Goal: Task Accomplishment & Management: Use online tool/utility

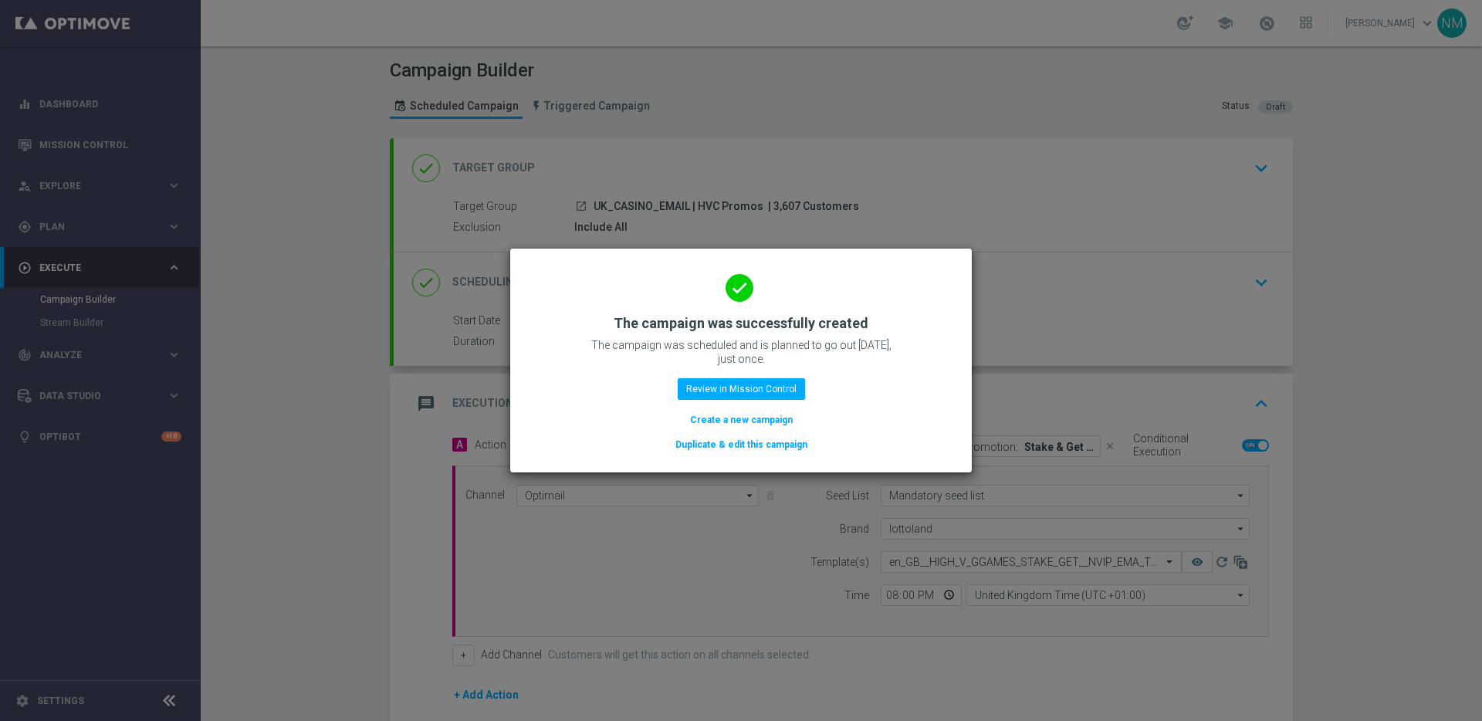
scroll to position [189, 0]
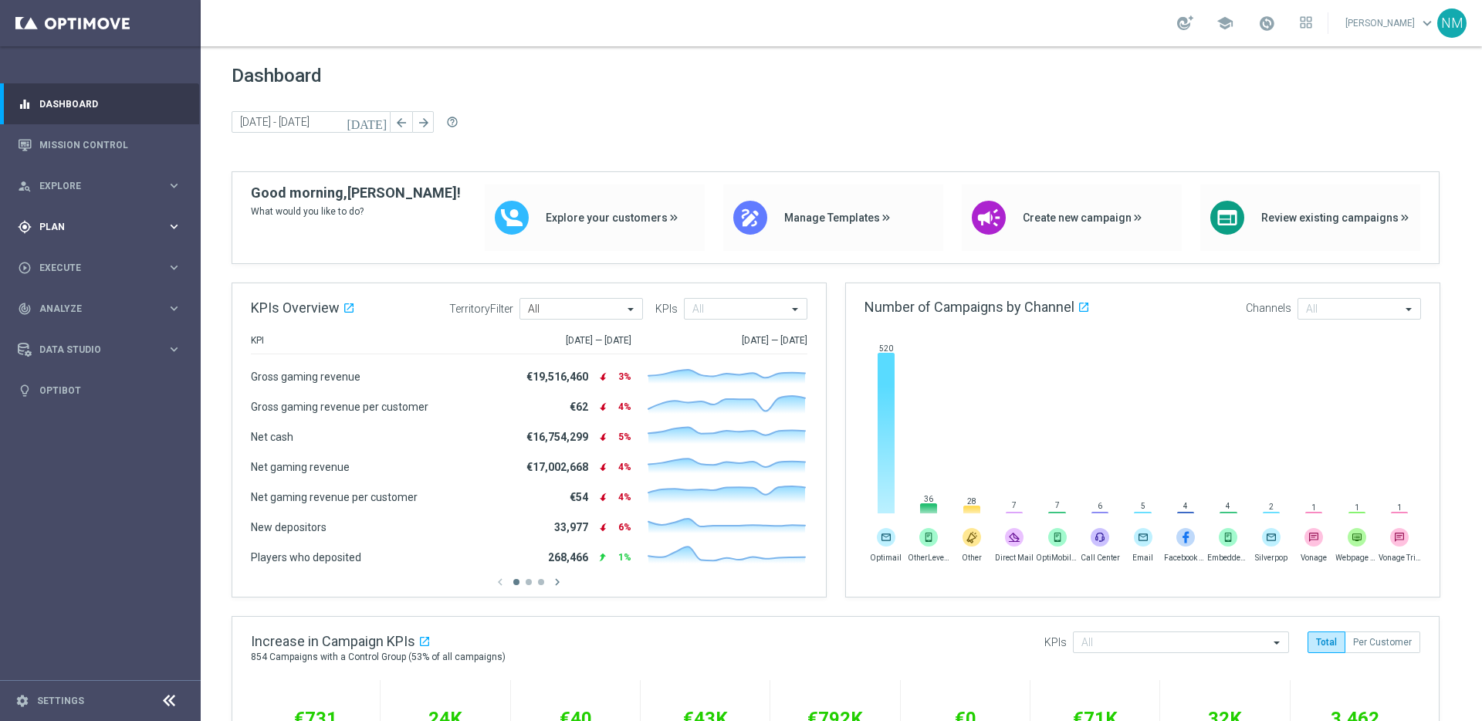
click at [113, 215] on div "gps_fixed Plan keyboard_arrow_right" at bounding box center [99, 226] width 199 height 41
click at [103, 191] on div "person_search Explore" at bounding box center [92, 186] width 149 height 14
click at [100, 149] on link "Mission Control" at bounding box center [110, 144] width 142 height 41
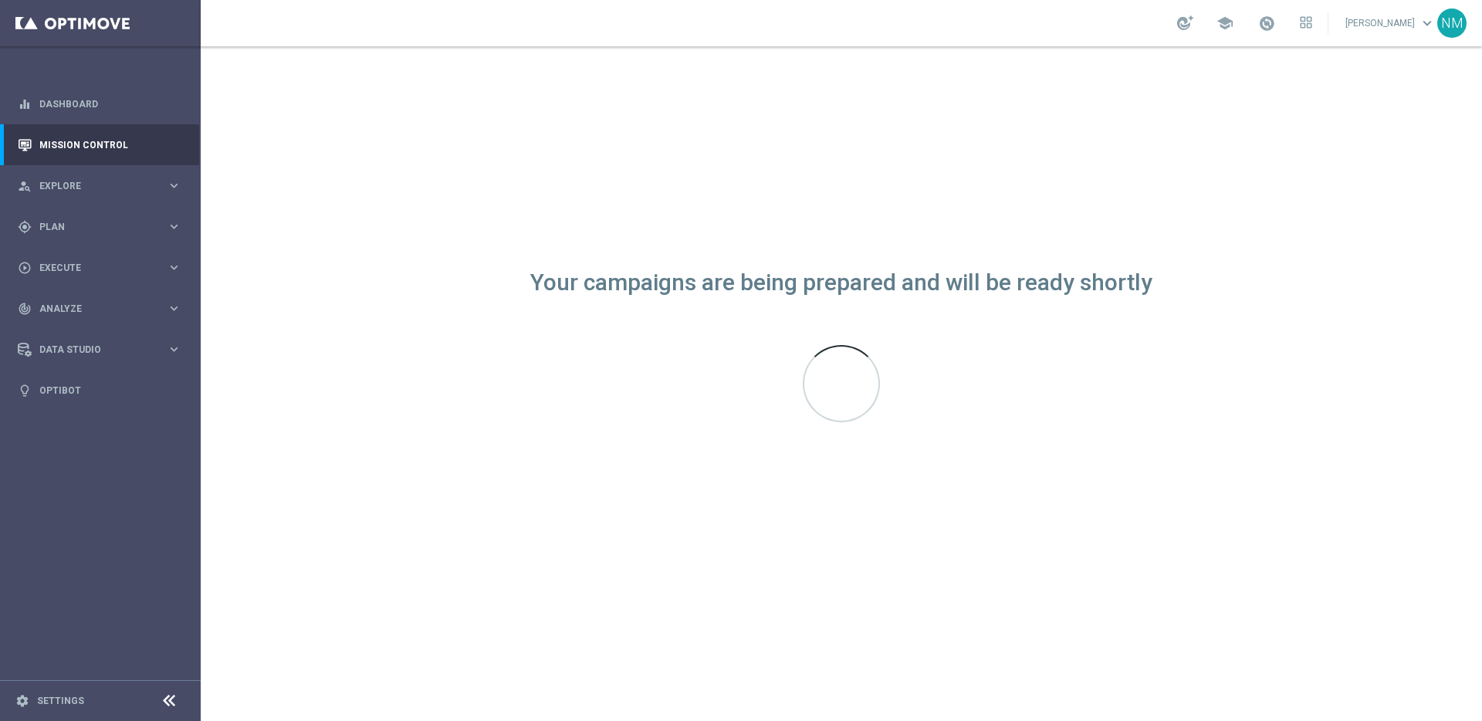
click at [334, 20] on div "school Nikola Misotova keyboard_arrow_down NM" at bounding box center [841, 23] width 1281 height 46
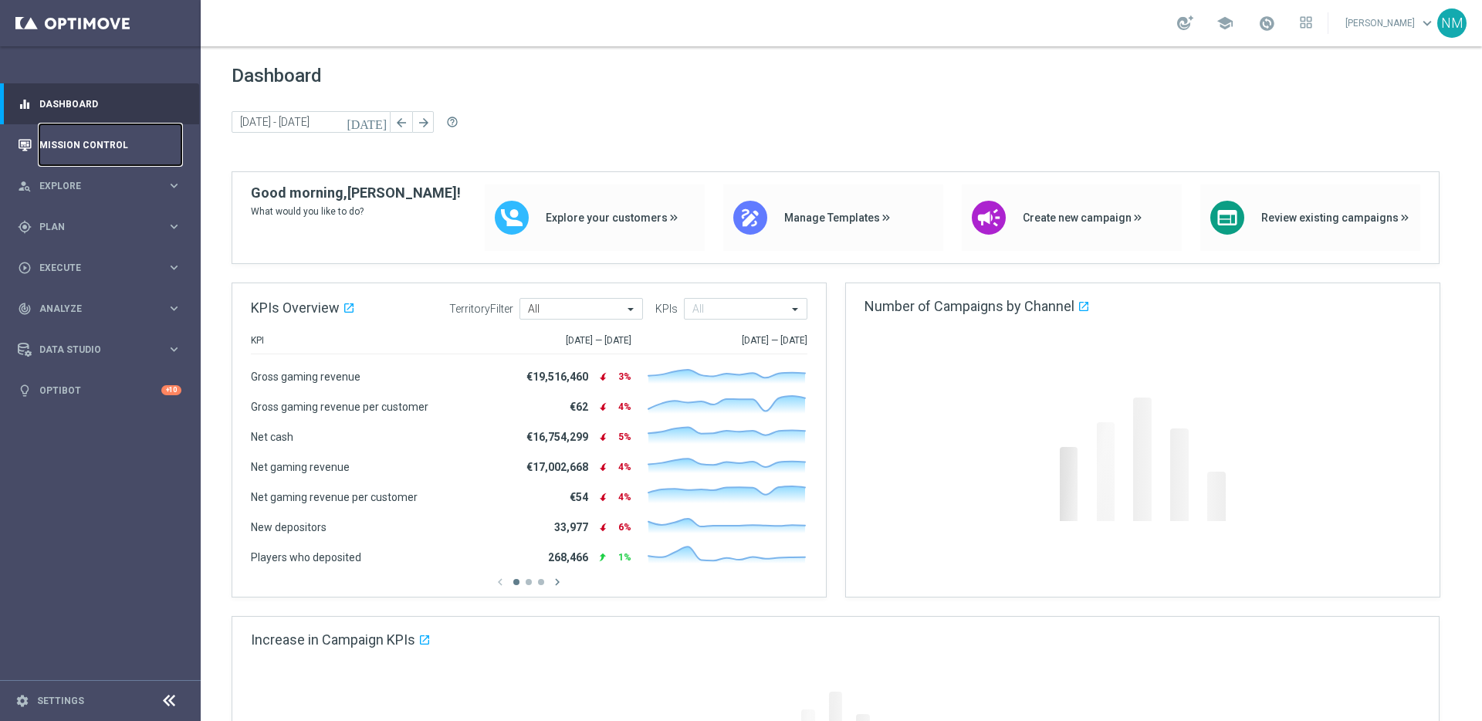
click at [96, 135] on link "Mission Control" at bounding box center [110, 144] width 142 height 41
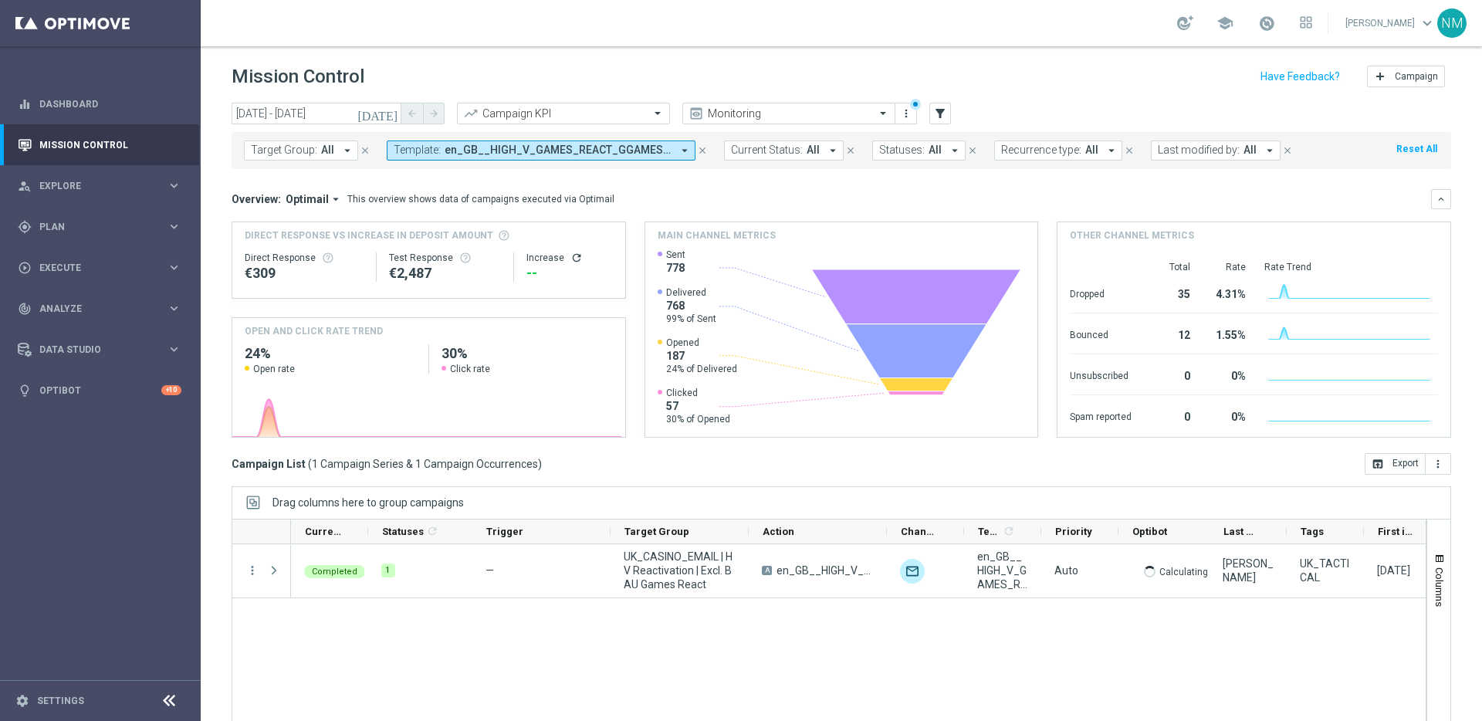
click at [683, 156] on icon "arrow_drop_down" at bounding box center [685, 151] width 14 height 14
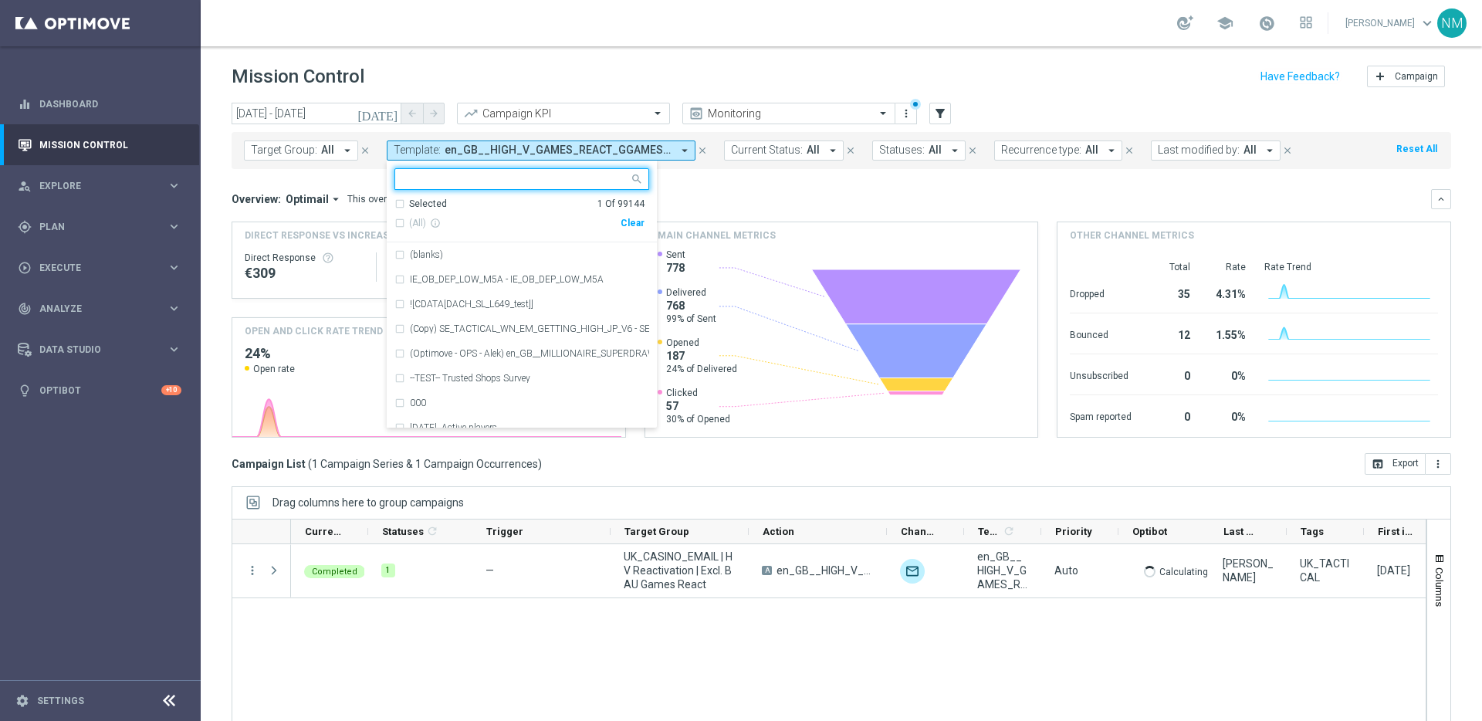
click at [0, 0] on div "Clear" at bounding box center [0, 0] width 0 height 0
click at [547, 178] on input "text" at bounding box center [516, 179] width 226 height 13
paste input "en_GB__HIGH_V_GGAMES_STAKE_GET__NVIP_EMA_TAC_GM"
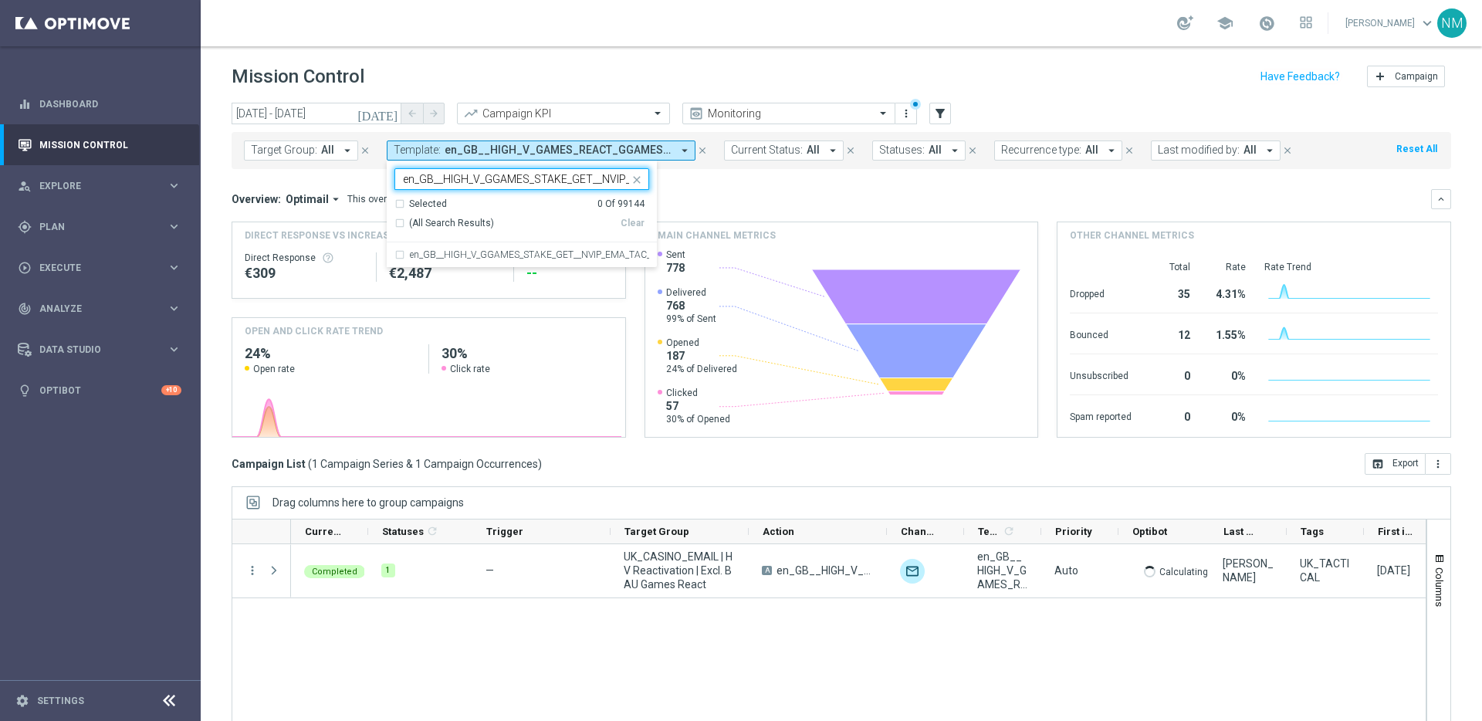
scroll to position [0, 66]
click at [546, 252] on label "en_GB__HIGH_V_GGAMES_STAKE_GET__NVIP_EMA_TAC_GM" at bounding box center [529, 254] width 239 height 9
type input "en_GB__HIGH_V_GGAMES_STAKE_GET__NVIP_EMA_TAC_GM"
click at [754, 195] on div "Overview: Optimail arrow_drop_down This overview shows data of campaigns execut…" at bounding box center [831, 199] width 1199 height 14
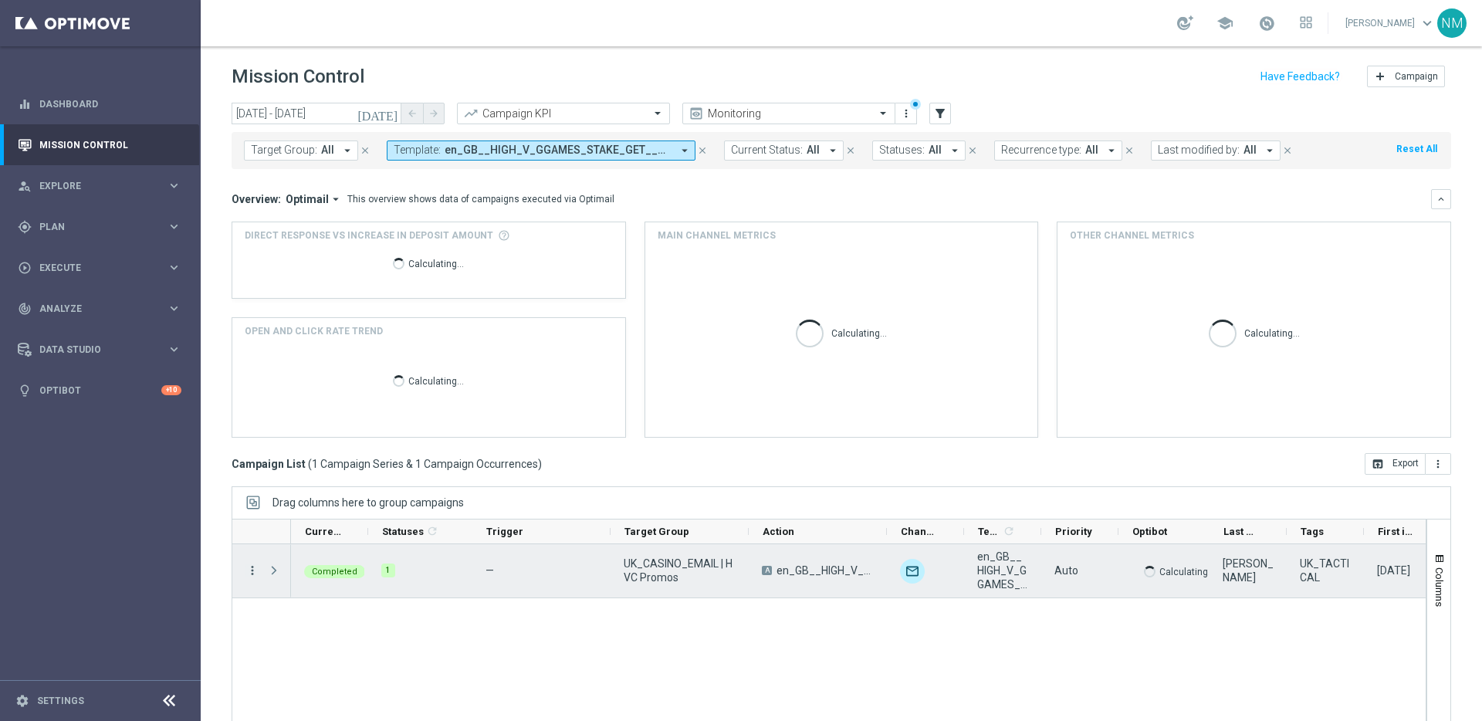
click at [256, 570] on icon "more_vert" at bounding box center [252, 570] width 14 height 14
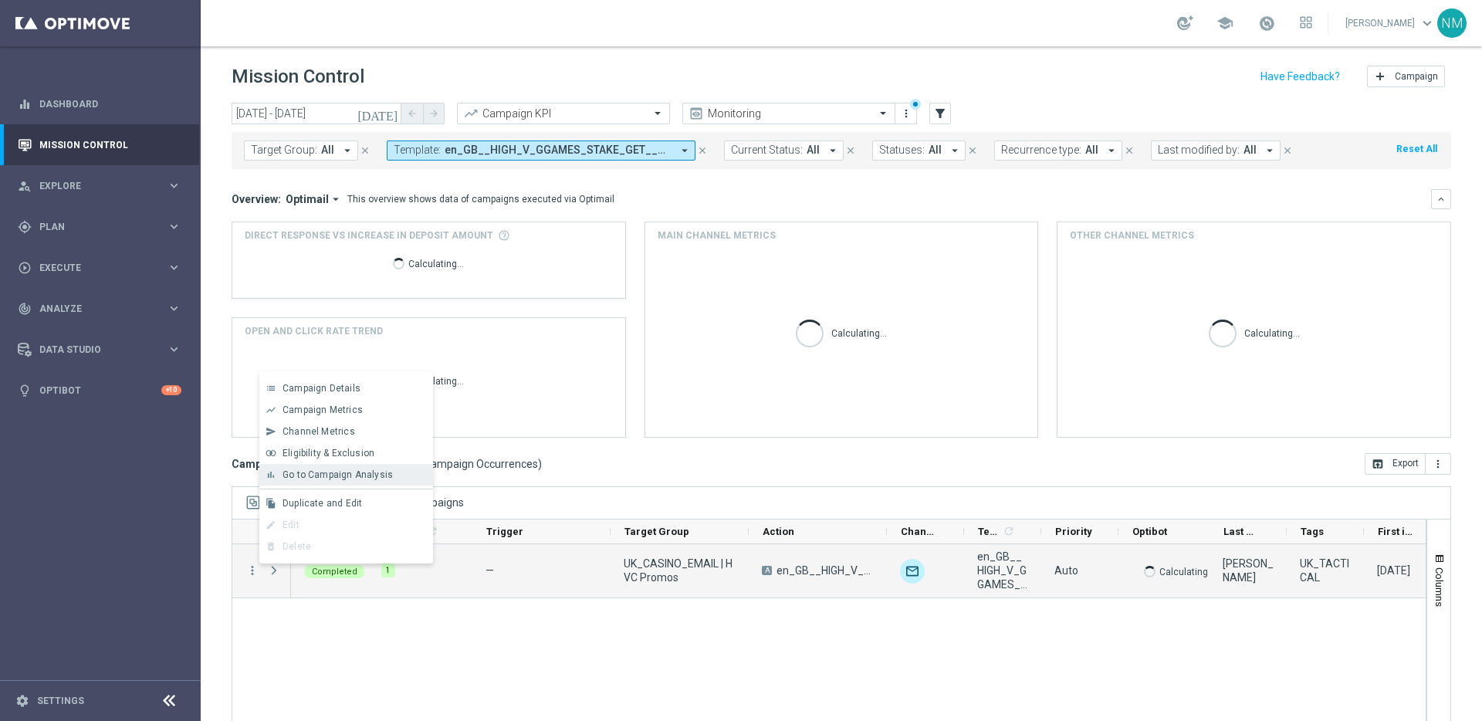
click at [334, 476] on span "Go to Campaign Analysis" at bounding box center [337, 474] width 110 height 11
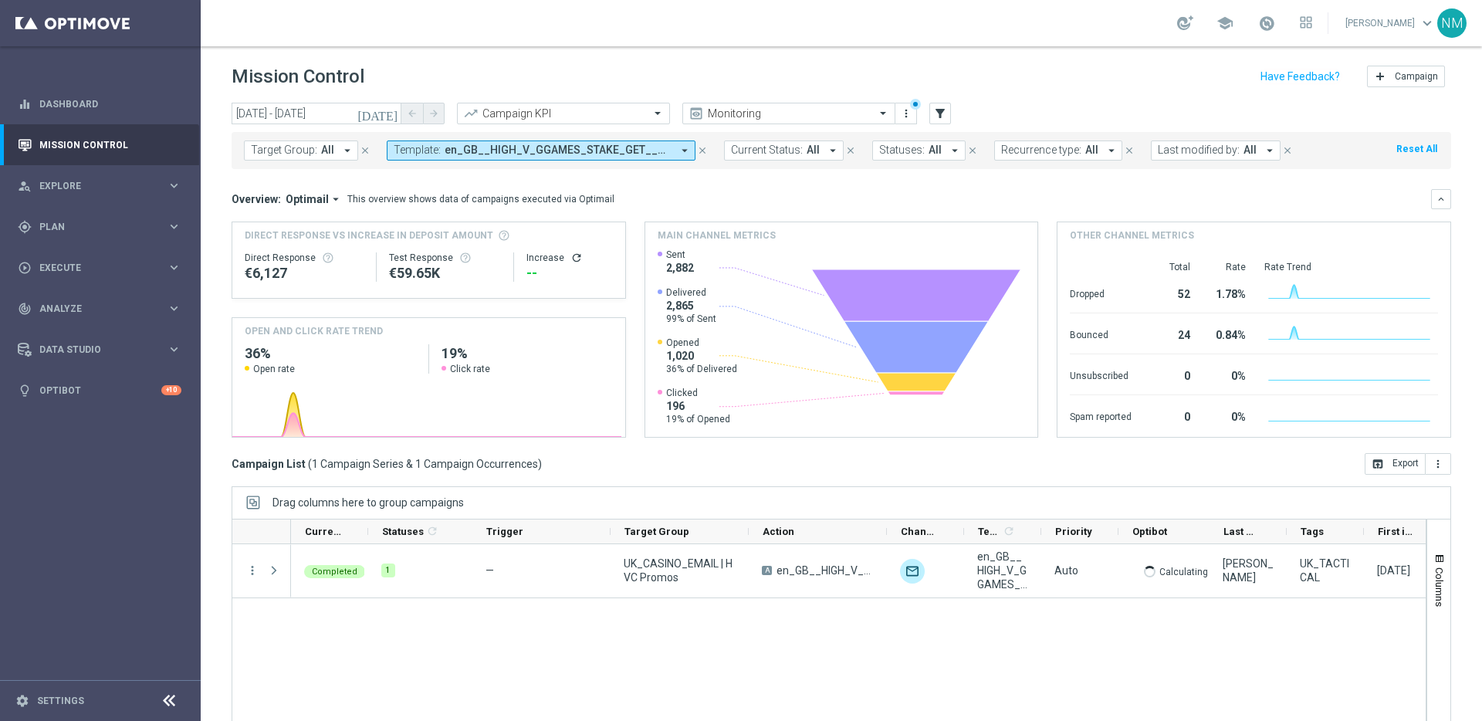
click at [560, 27] on div "school Nikola Misotova keyboard_arrow_down NM" at bounding box center [841, 23] width 1281 height 46
click at [546, 146] on span "en_GB__HIGH_V_GGAMES_STAKE_GET__NVIP_EMA_TAC_GM" at bounding box center [558, 150] width 227 height 13
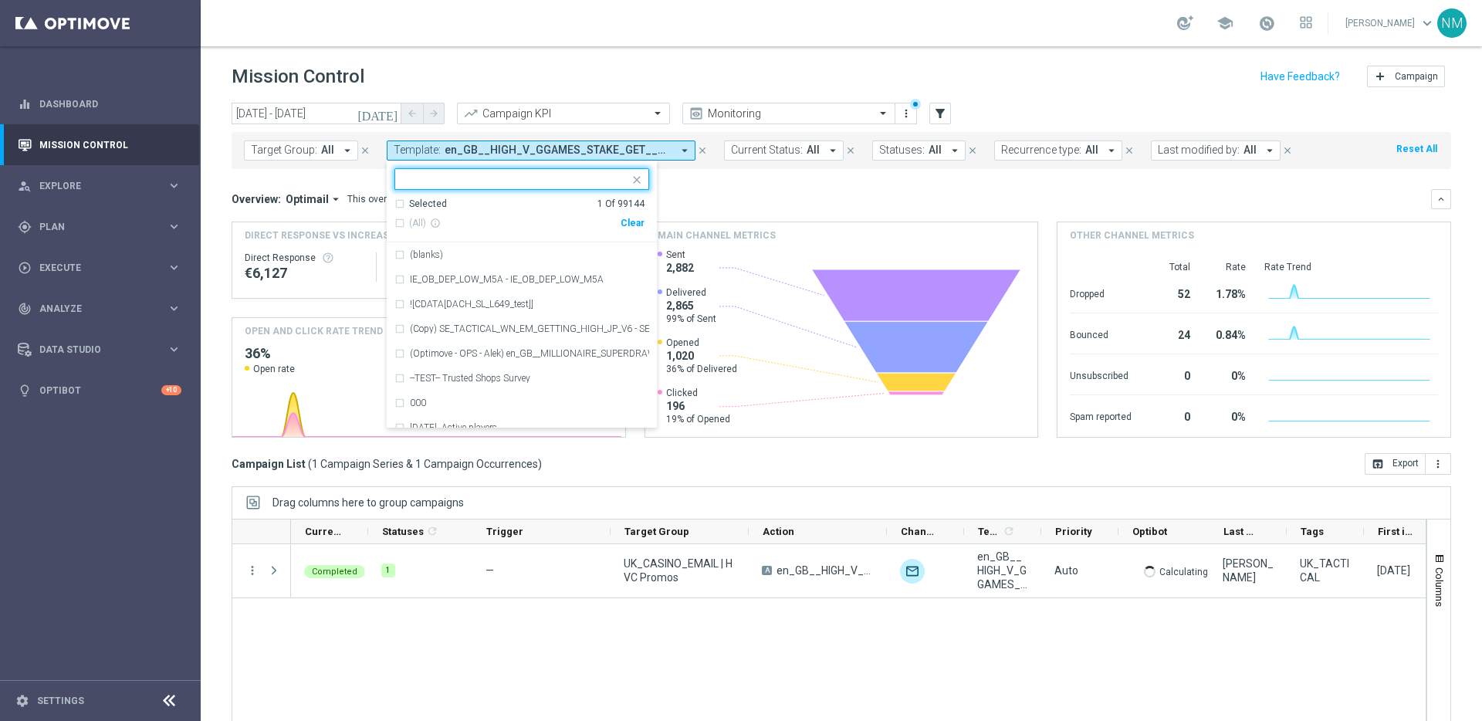
click at [0, 0] on div "Clear" at bounding box center [0, 0] width 0 height 0
click at [563, 182] on input "text" at bounding box center [516, 179] width 226 height 13
paste input "en_GB__HIGH_V_GAMES_REACT_GGAMES__NVIP_EMA_TAC_GM"
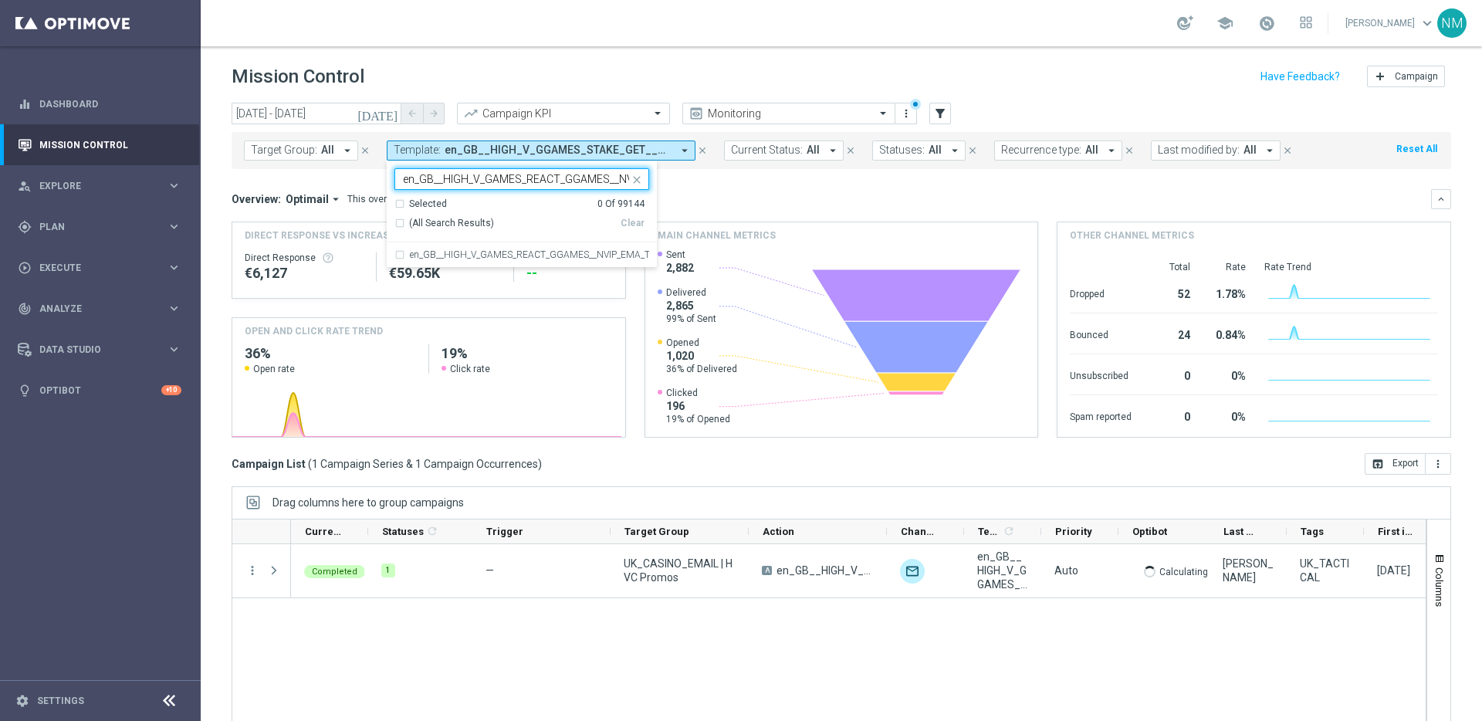
scroll to position [0, 83]
click at [540, 243] on div "en_GB__HIGH_V_GAMES_REACT_GGAMES__NVIP_EMA_TAC_GM" at bounding box center [521, 254] width 255 height 25
type input "en_GB__HIGH_V_GAMES_REACT_GGAMES__NVIP_EMA_TAC_GM"
click at [702, 213] on div "Overview: Optimail arrow_drop_down This overview shows data of campaigns execut…" at bounding box center [841, 313] width 1219 height 249
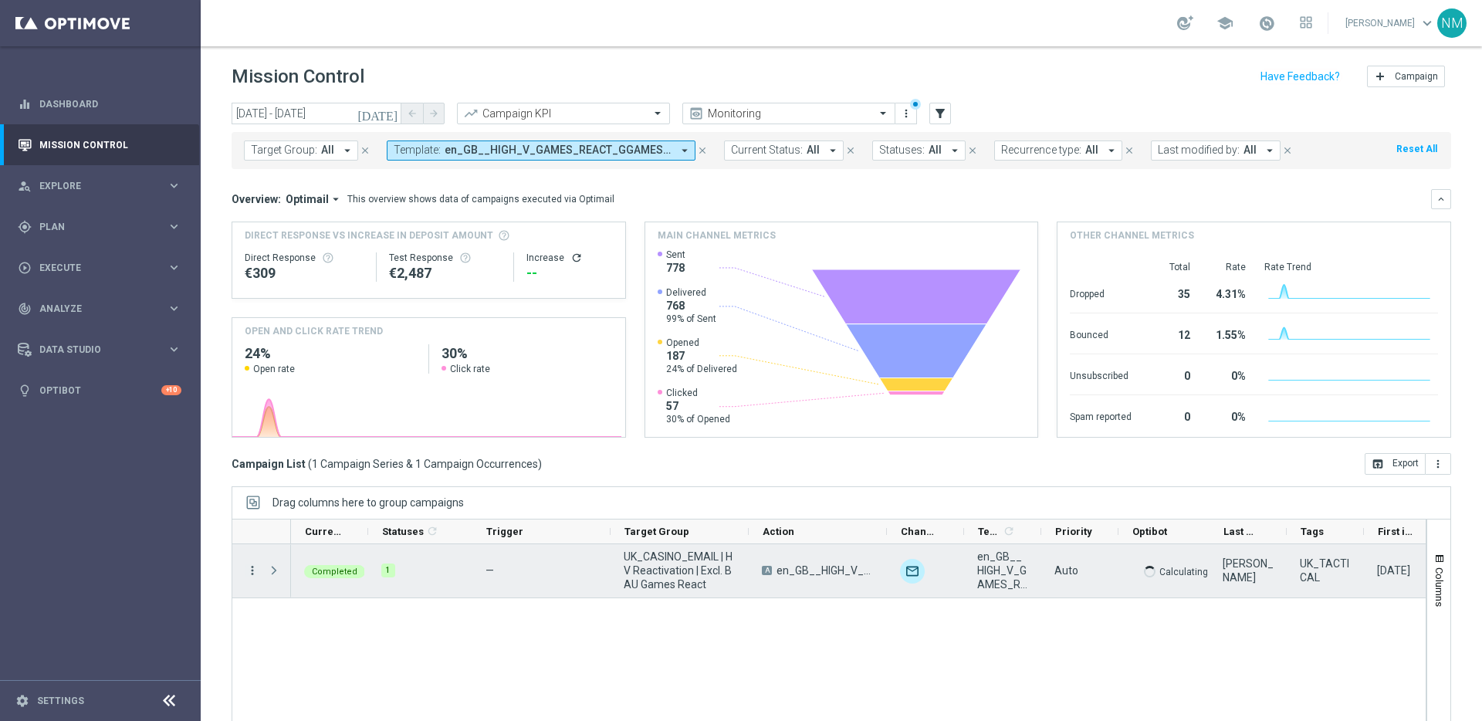
click at [247, 573] on icon "more_vert" at bounding box center [252, 570] width 14 height 14
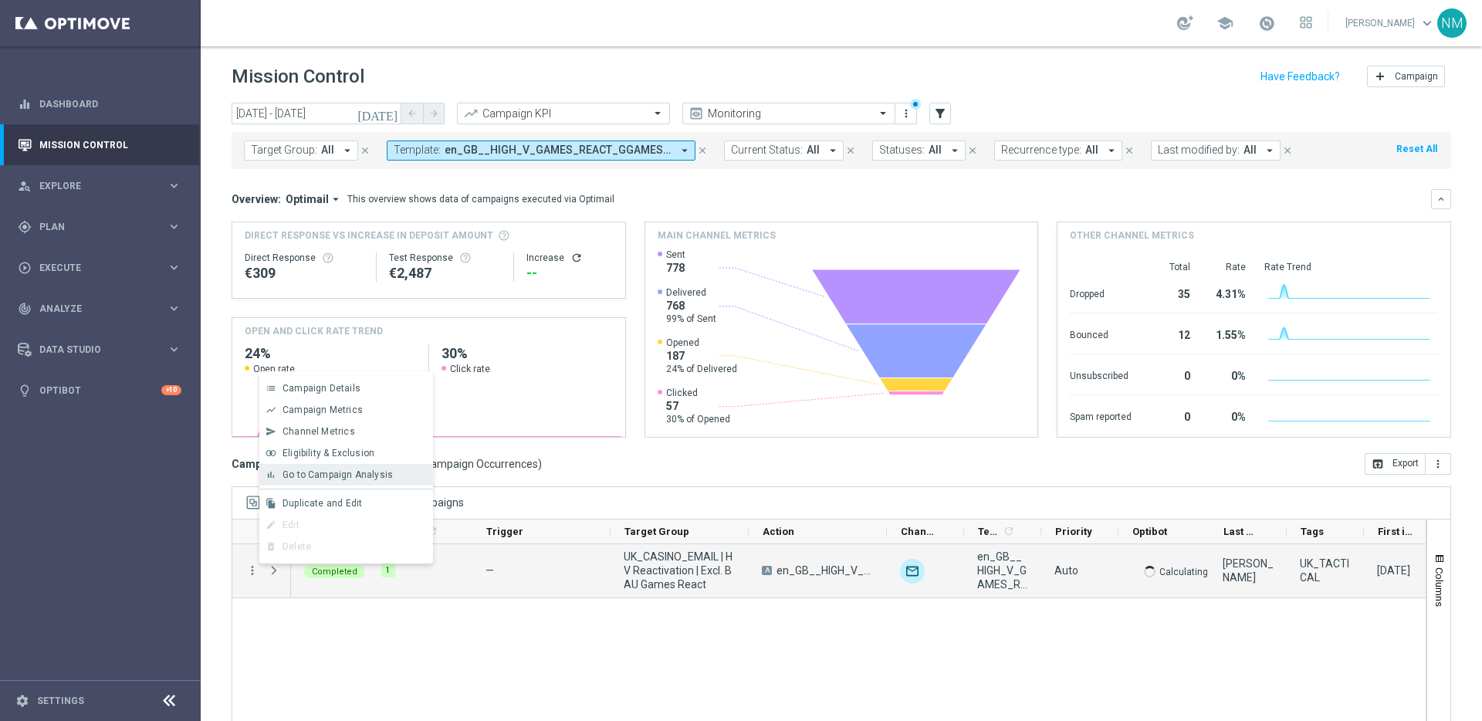
click at [357, 476] on span "Go to Campaign Analysis" at bounding box center [337, 474] width 110 height 11
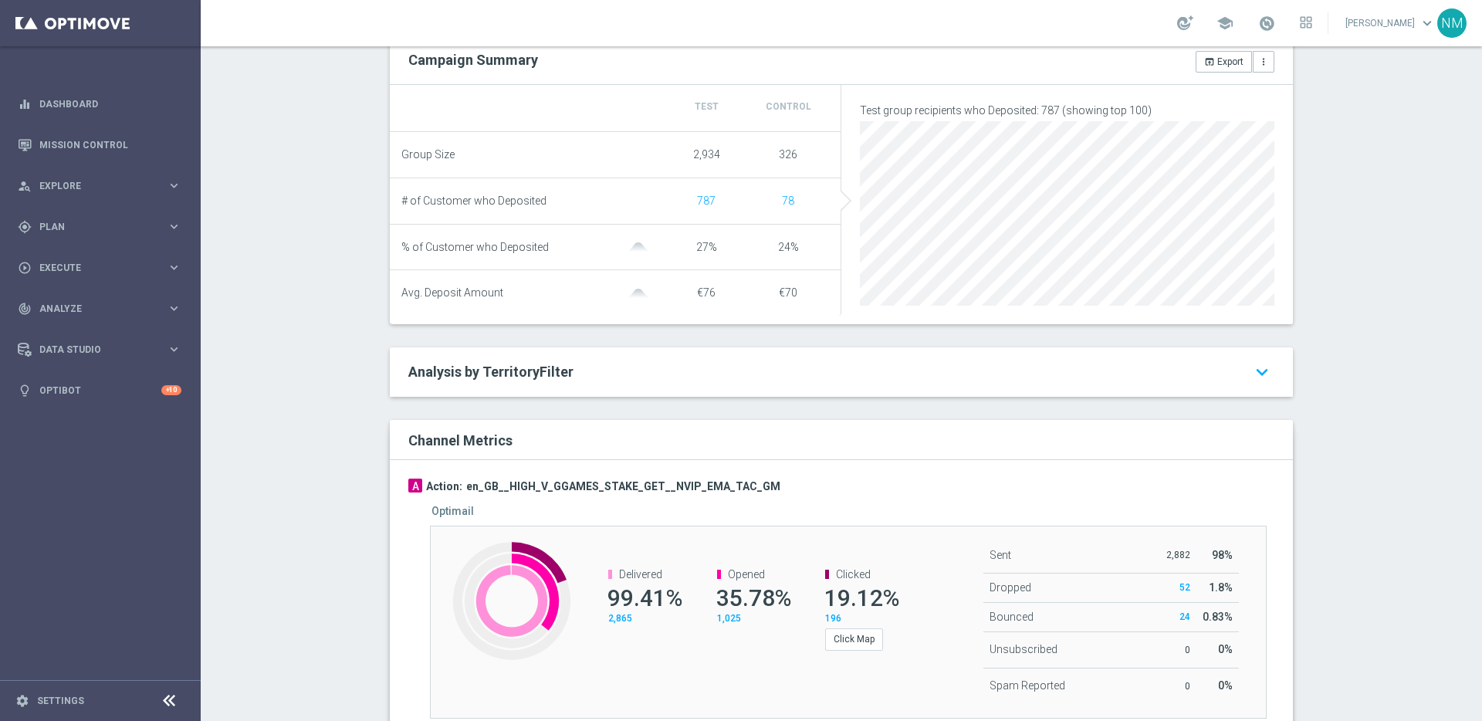
scroll to position [601, 0]
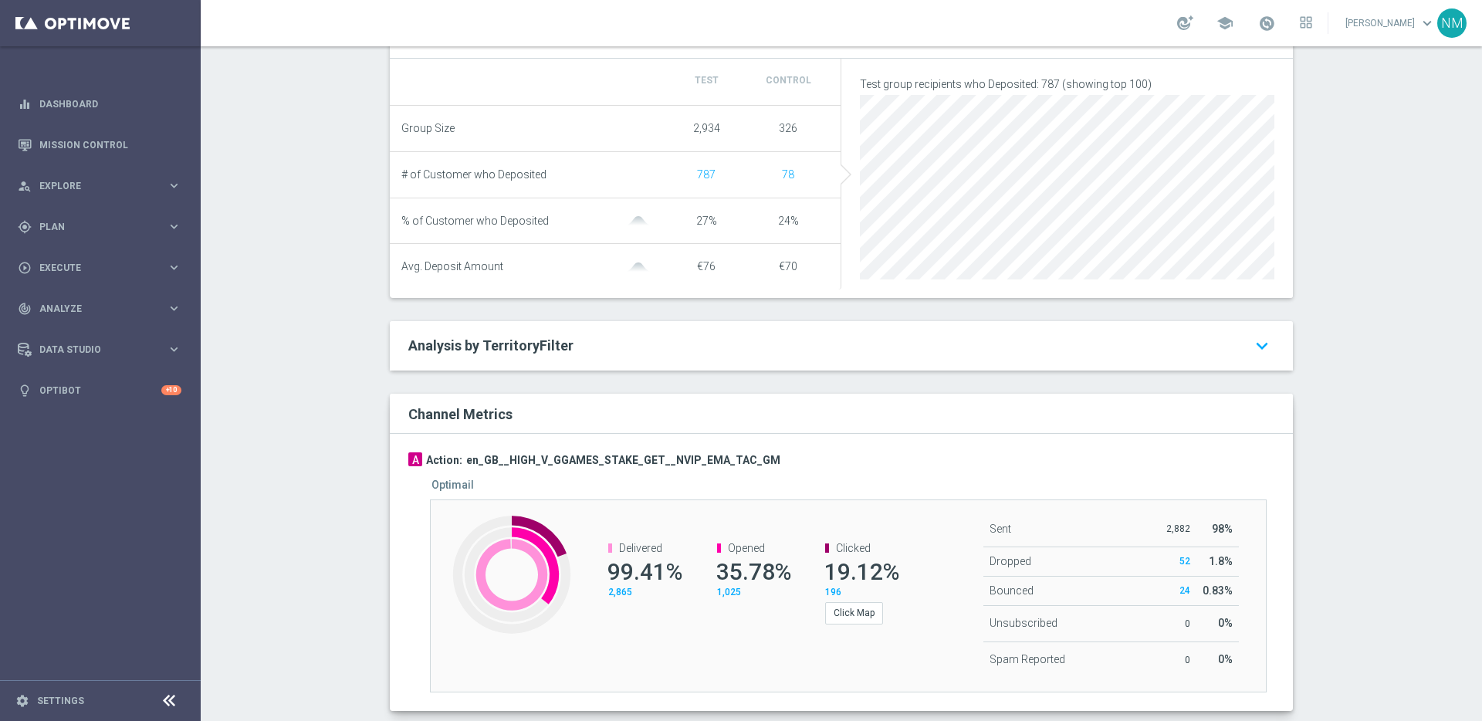
click at [756, 345] on h2 "Analysis by TerritoryFilter keyboard_arrow_down" at bounding box center [841, 345] width 866 height 19
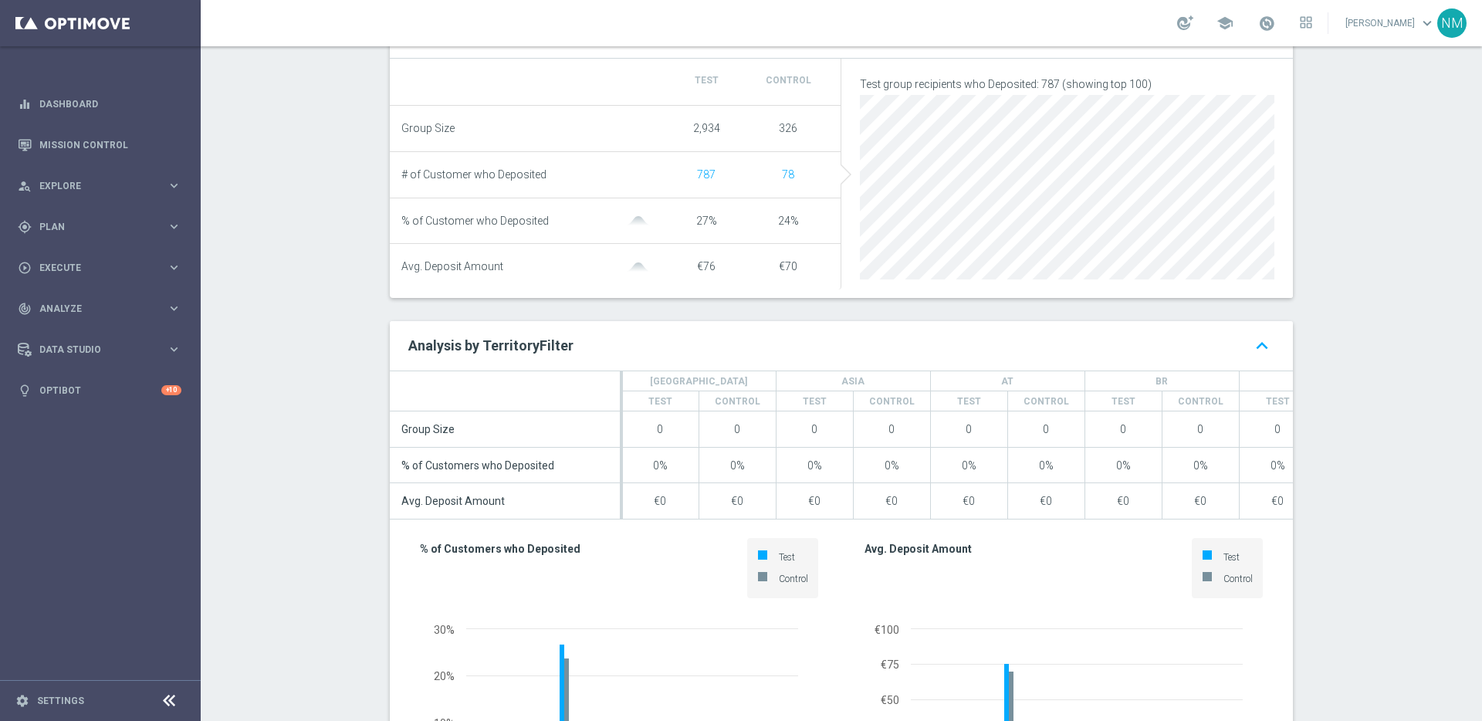
click at [834, 355] on h2 "Analysis by TerritoryFilter keyboard_arrow_up" at bounding box center [841, 345] width 866 height 19
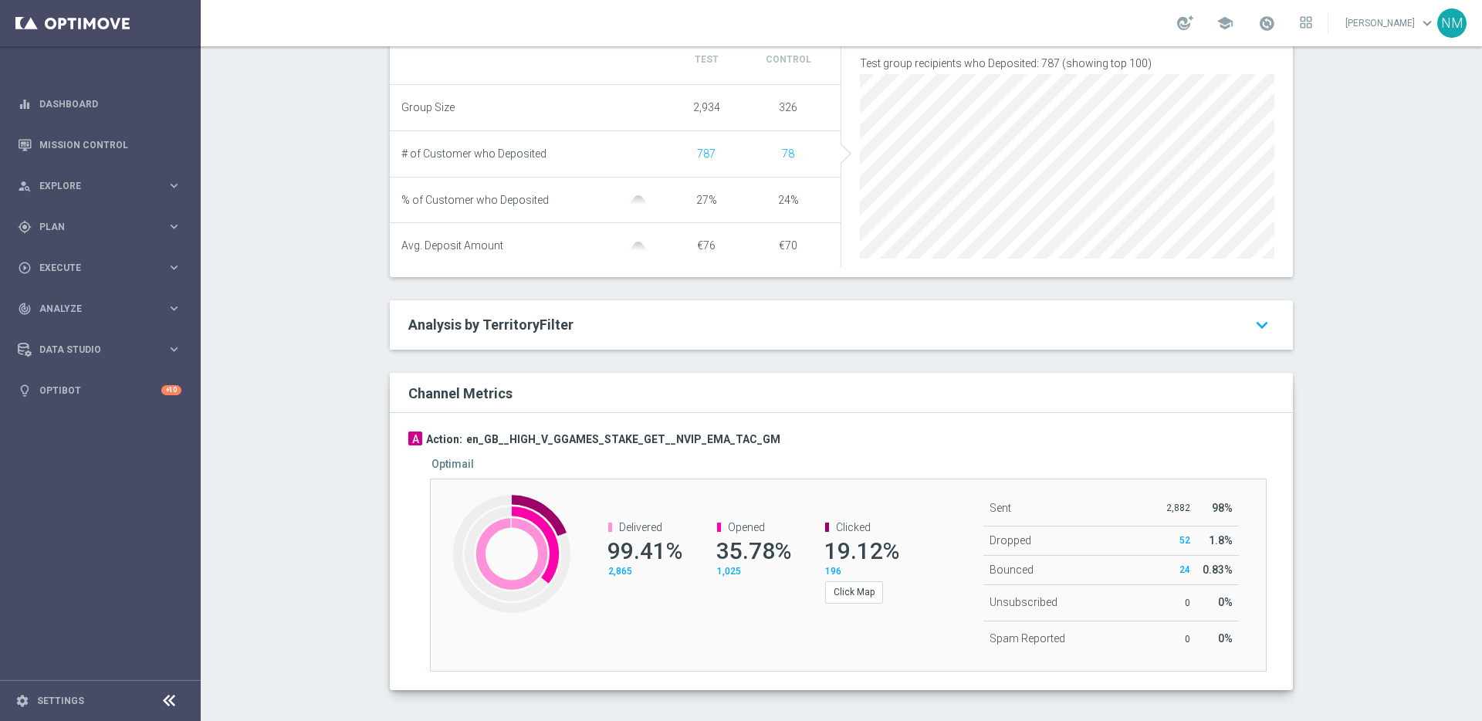
scroll to position [637, 0]
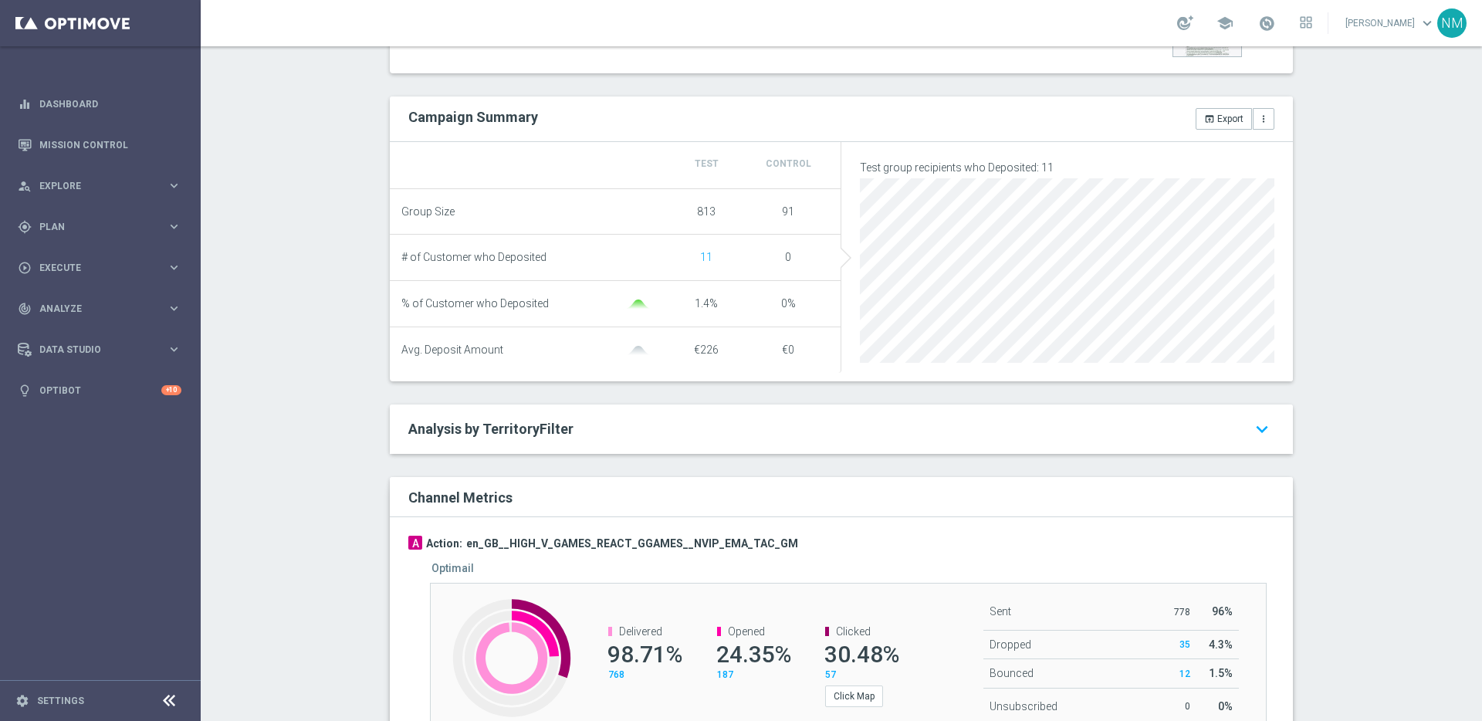
scroll to position [514, 0]
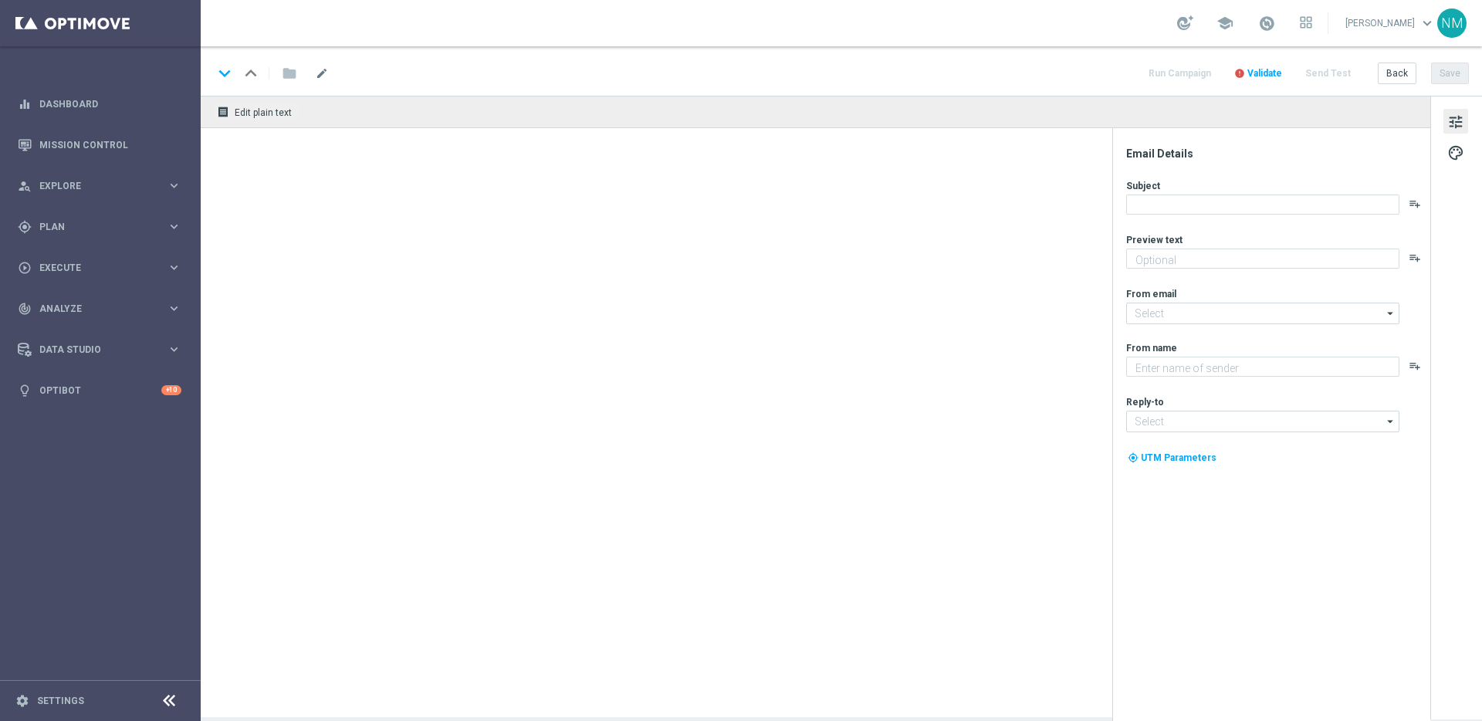
type textarea "Log in to unlock 🔓"
type textarea "Lottoland"
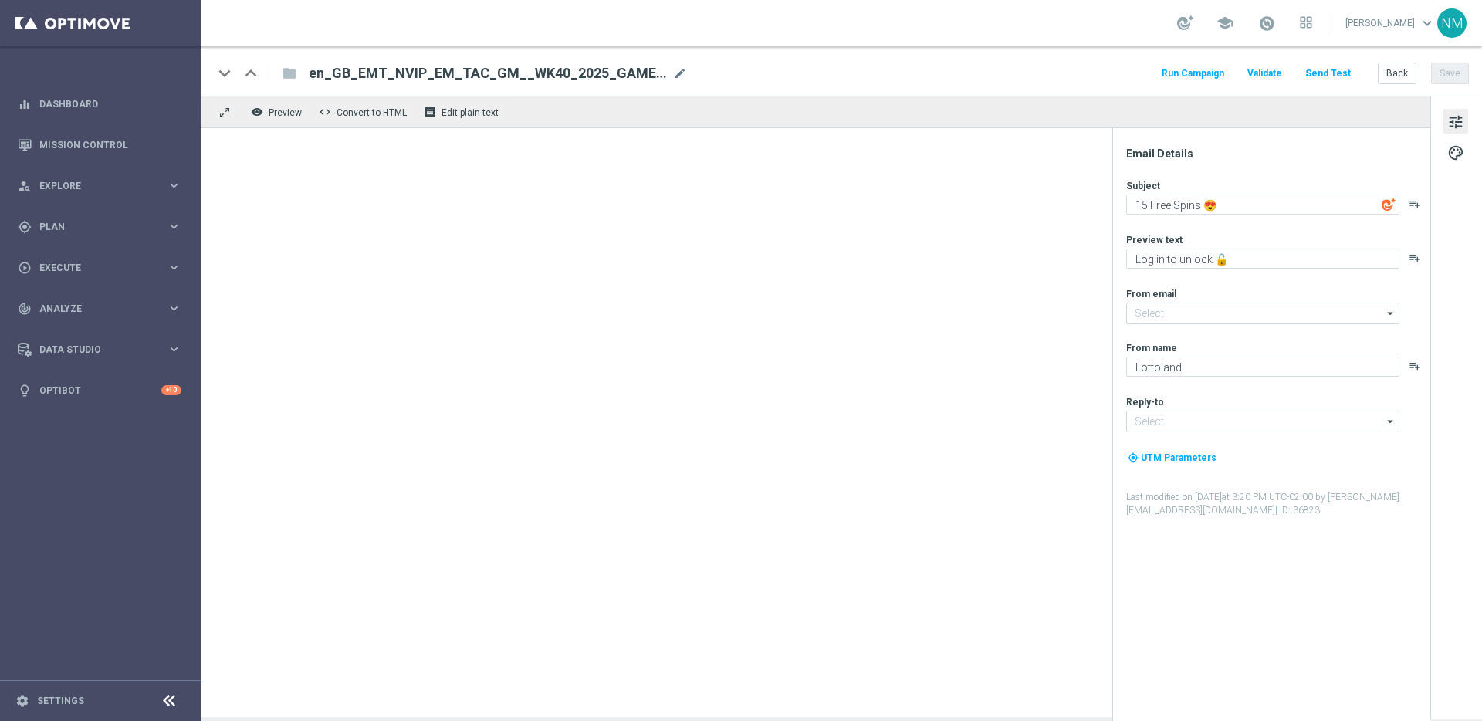
type input "[EMAIL_ADDRESS][DOMAIN_NAME]"
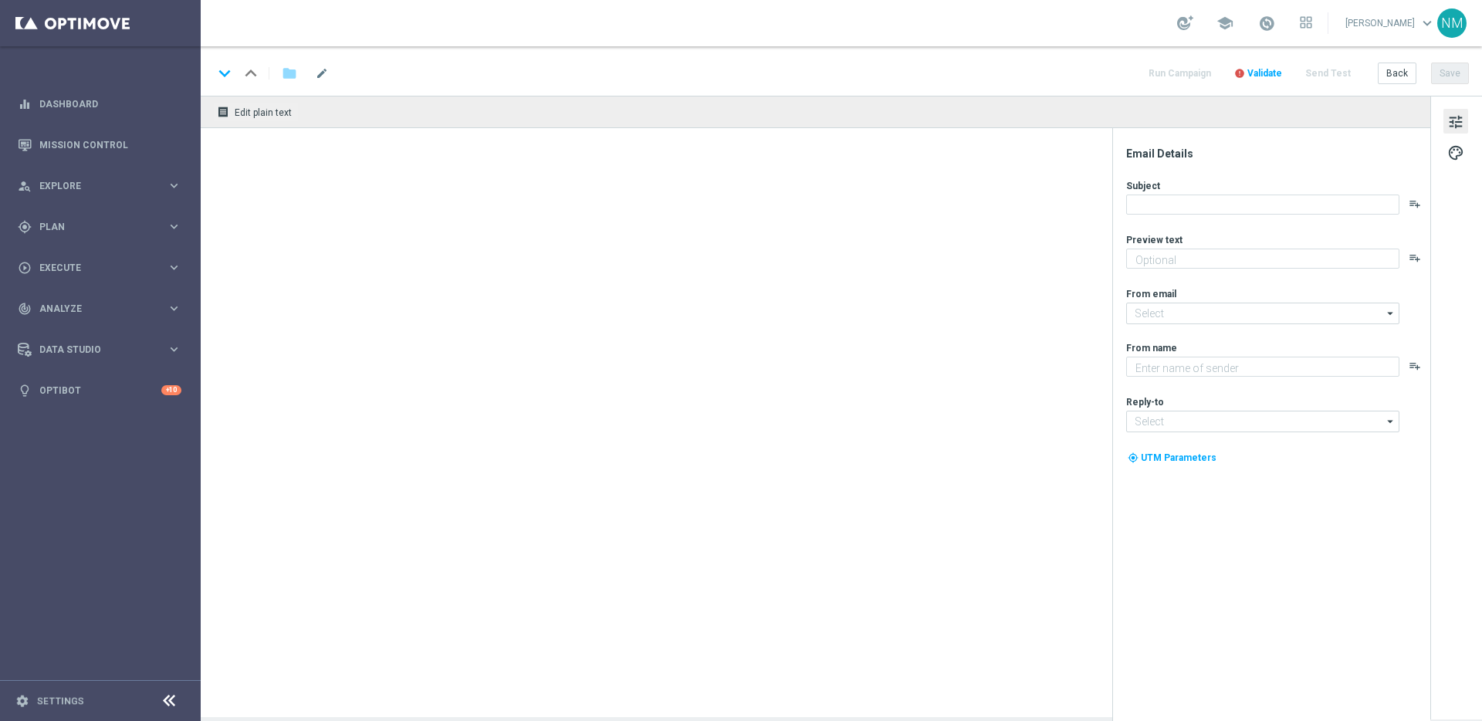
type textarea "Play every week for FREE for your chance to win HUGE PRIZES!"
type textarea "Lottoland"
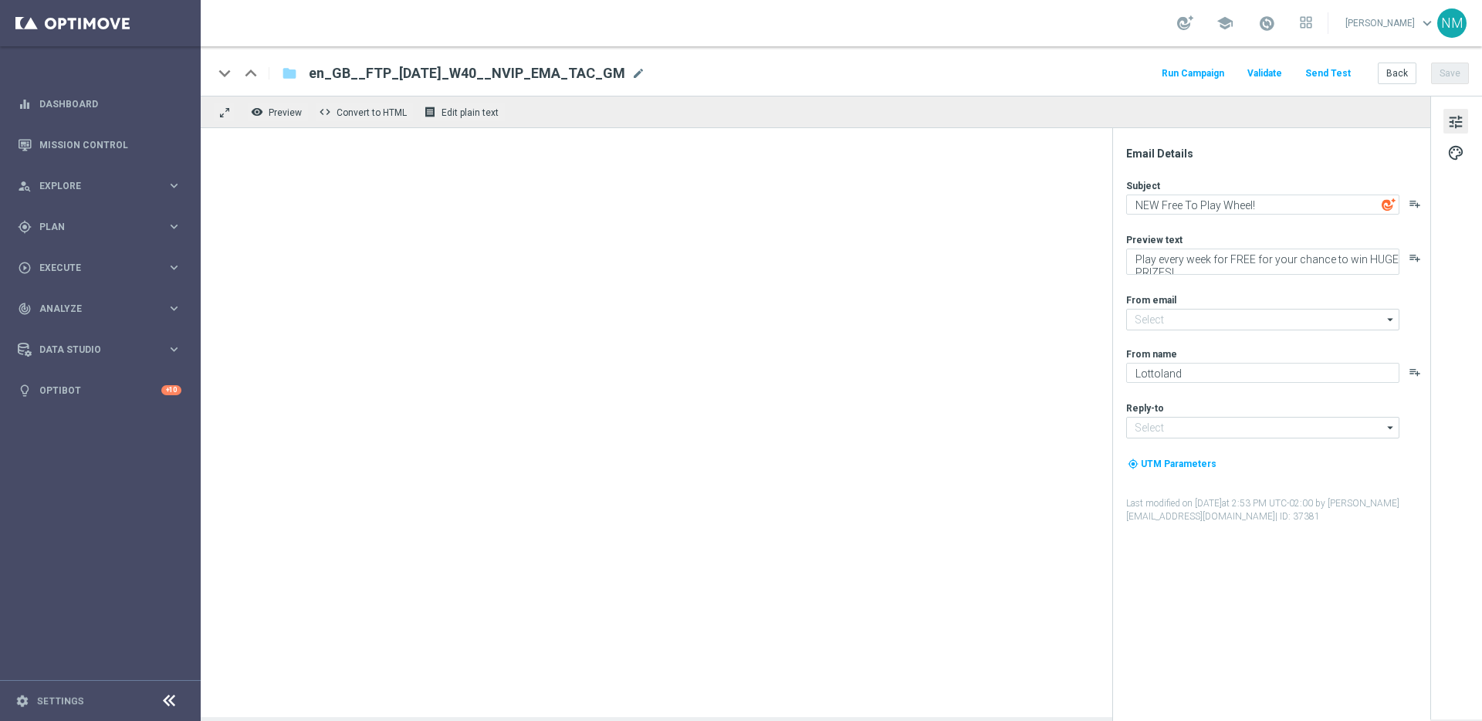
type input "[EMAIL_ADDRESS][DOMAIN_NAME]"
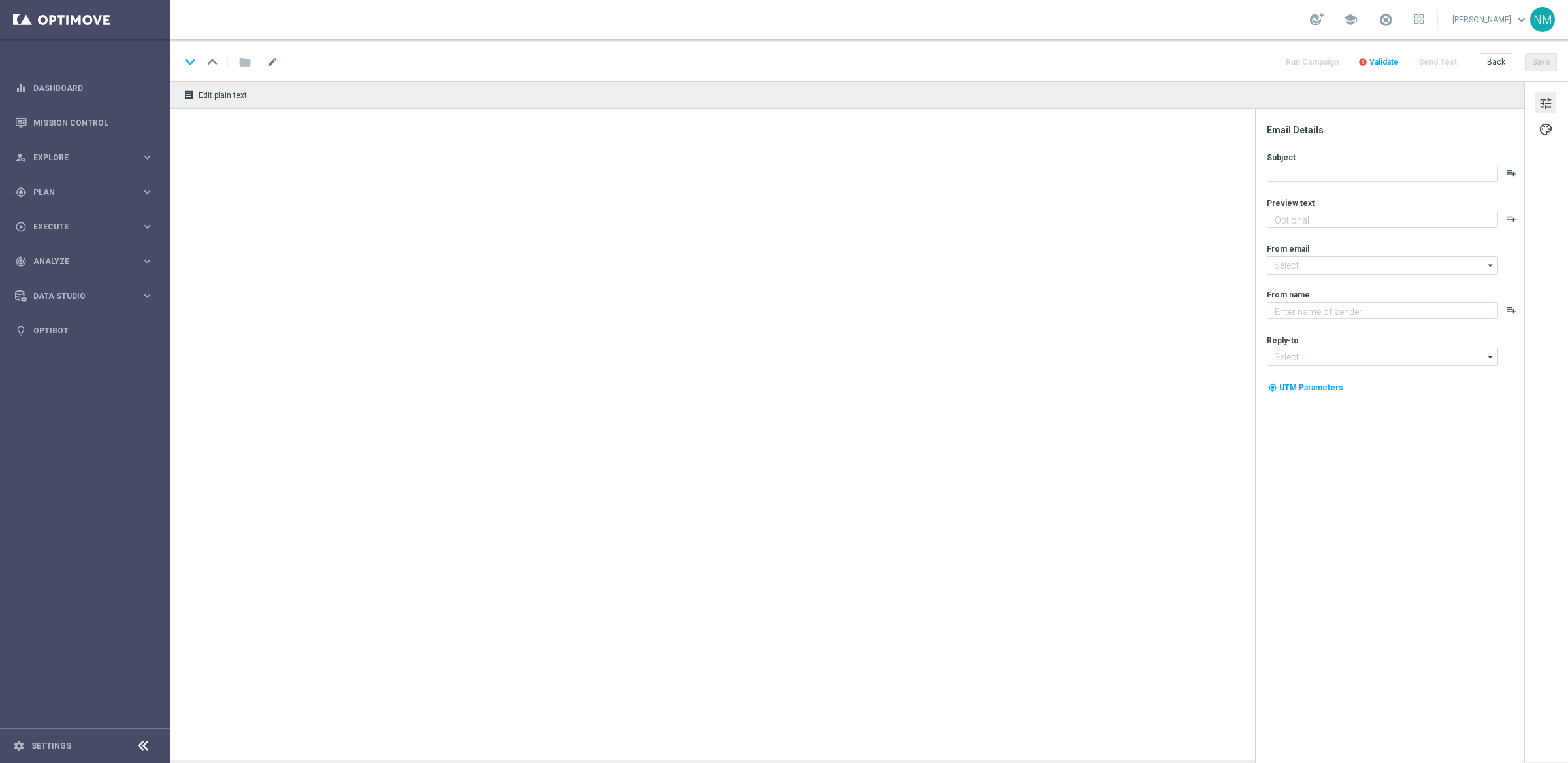
type textarea "Your Lottoland account is open!"
type textarea "Lottoland"
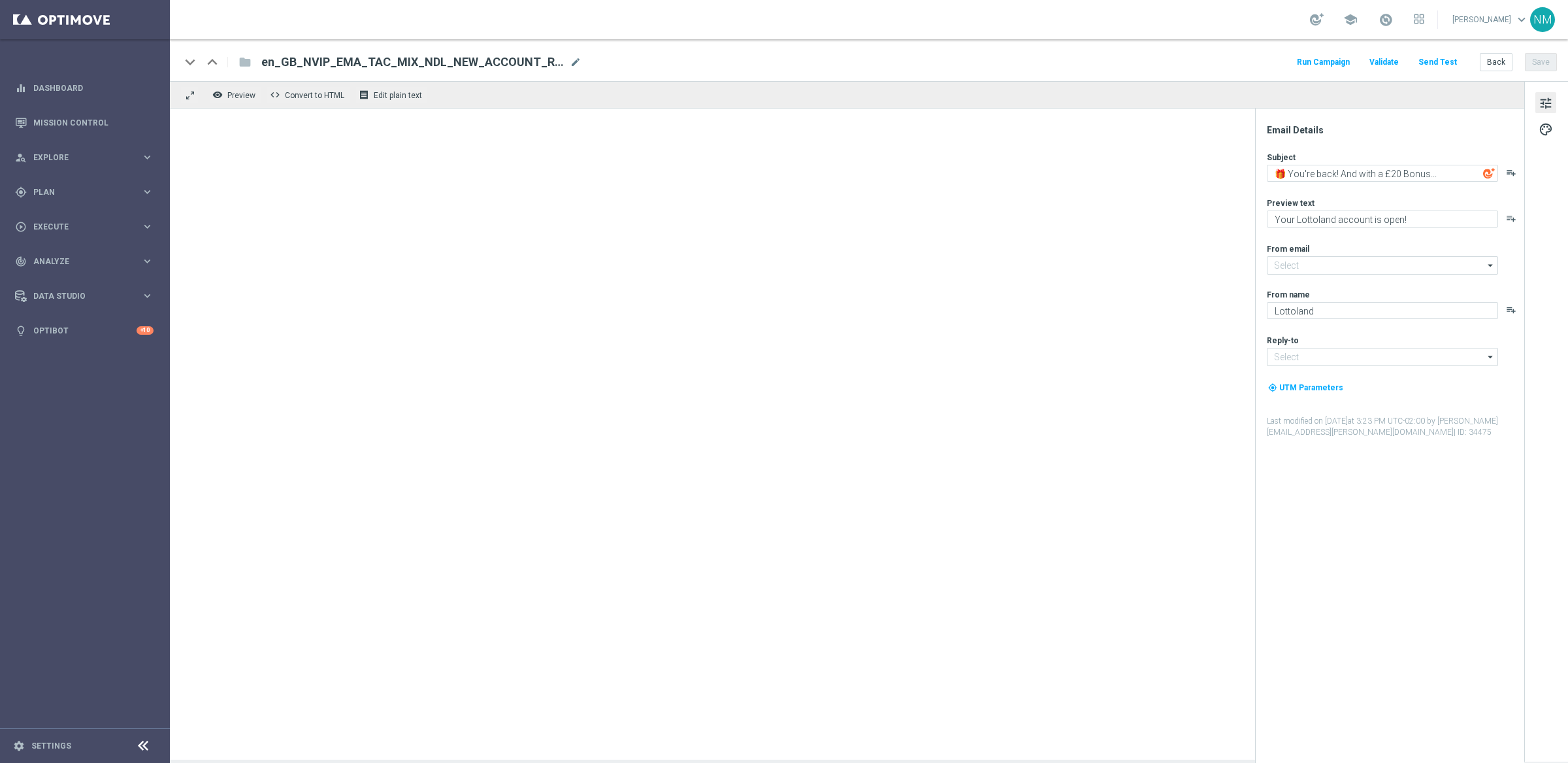
type input "[EMAIL_ADDRESS][DOMAIN_NAME]"
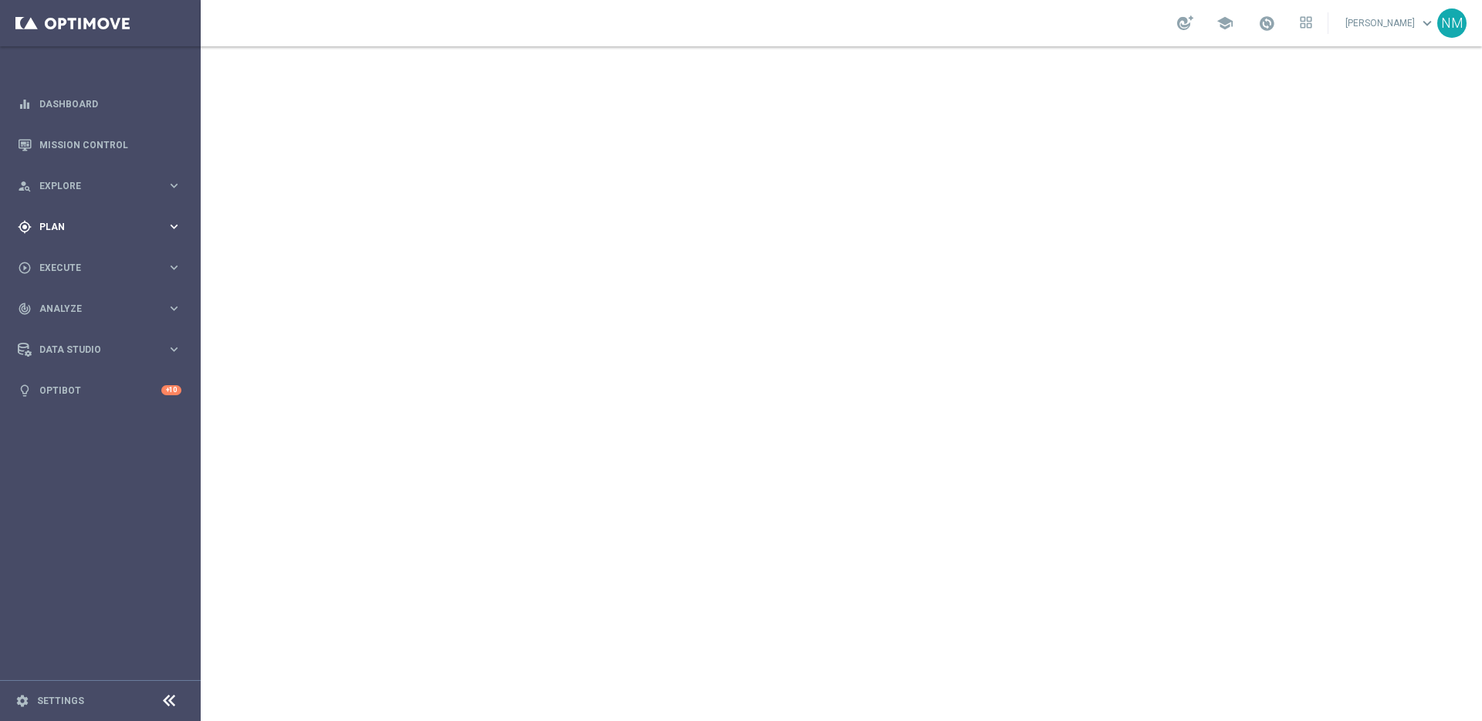
click at [62, 224] on span "Plan" at bounding box center [102, 226] width 127 height 9
click at [73, 309] on span "Templates" at bounding box center [96, 304] width 110 height 9
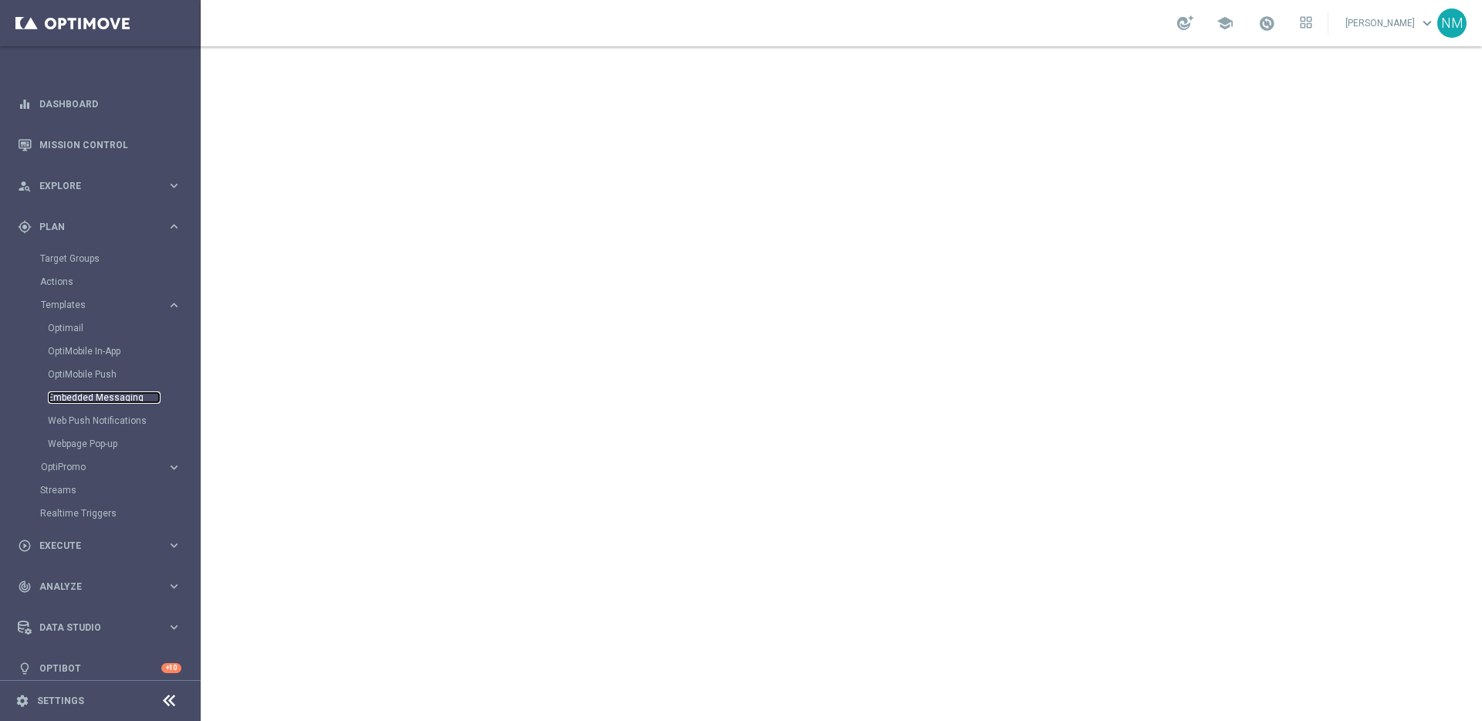
click at [81, 395] on link "Embedded Messaging" at bounding box center [104, 397] width 113 height 12
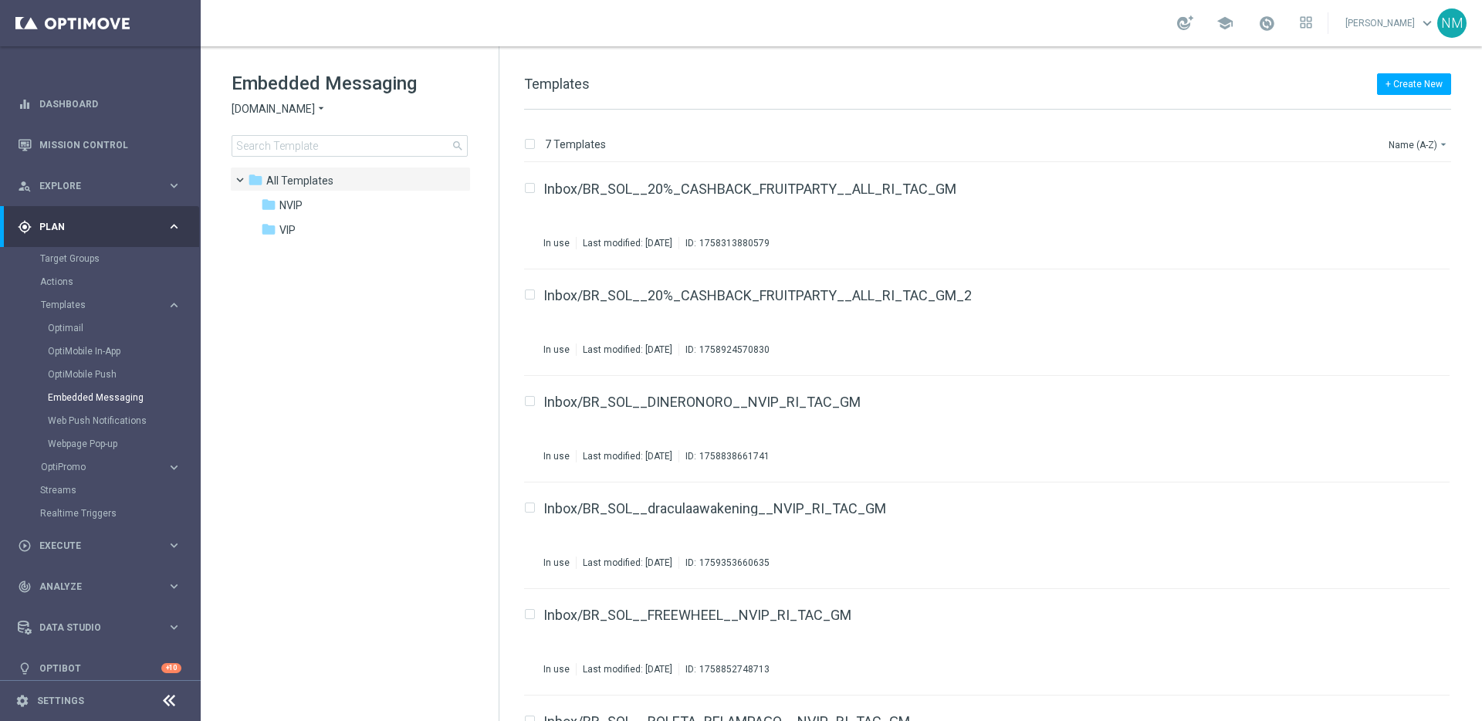
click at [300, 107] on span "Sorteonline.bet.br" at bounding box center [273, 109] width 83 height 15
click at [284, 164] on div "Lottoland" at bounding box center [290, 163] width 116 height 19
click at [343, 149] on input at bounding box center [350, 146] width 236 height 22
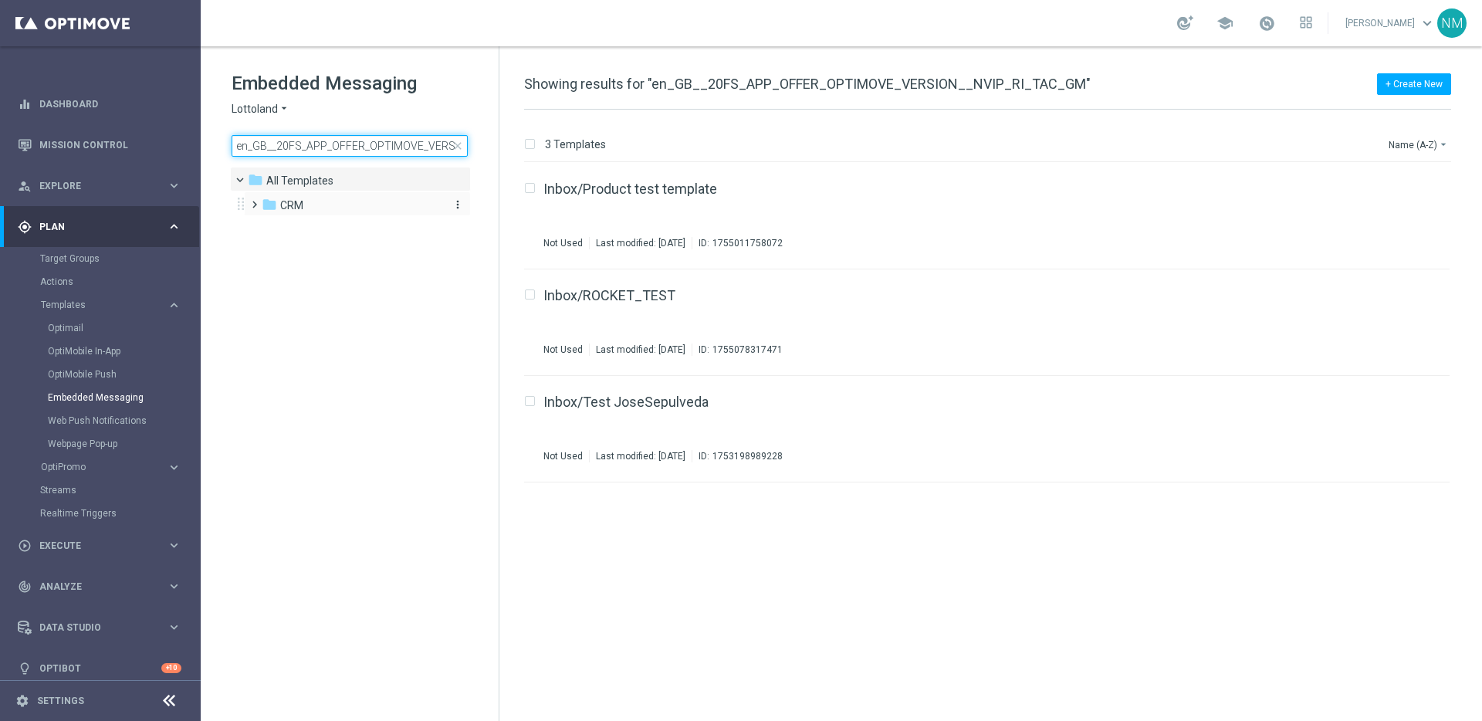
scroll to position [0, 106]
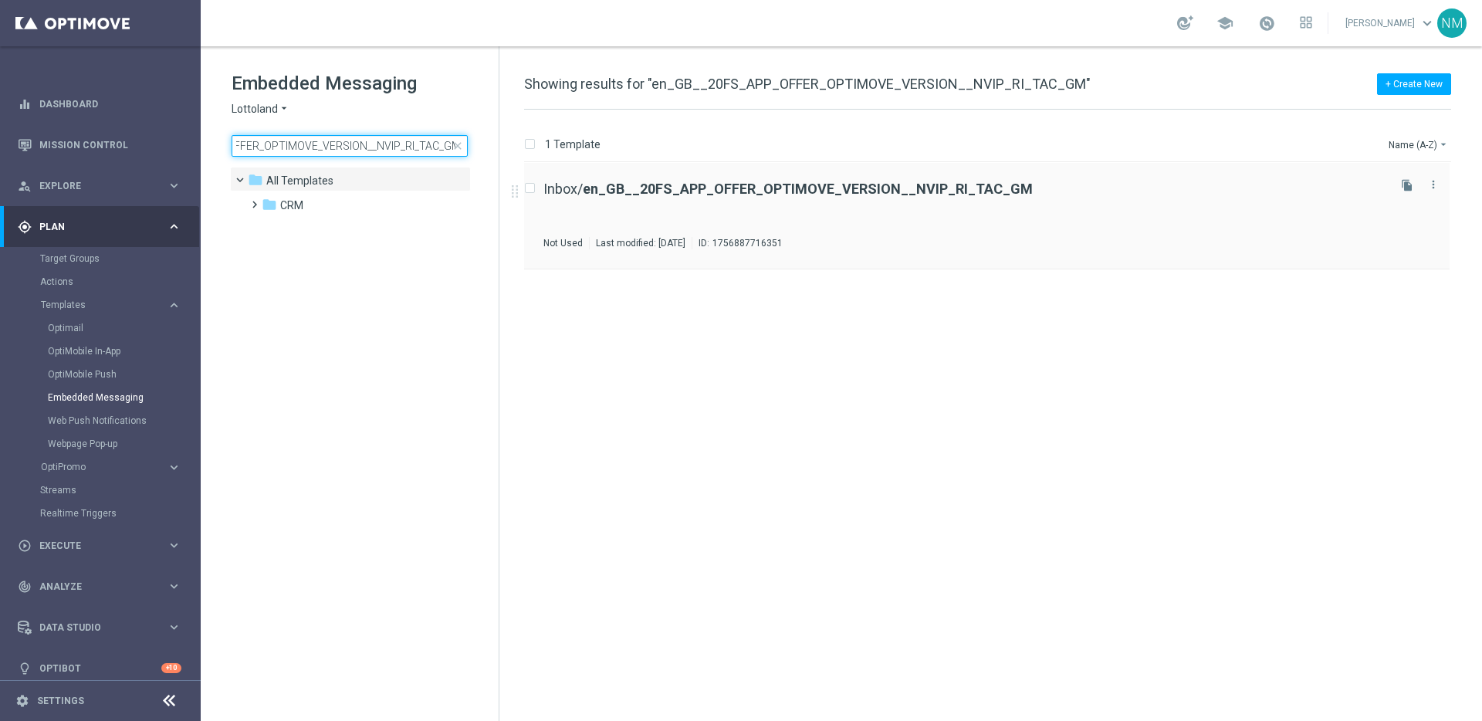
type input "en_GB__20FS_APP_OFFER_OPTIMOVE_VERSION__NVIP_RI_TAC_GM"
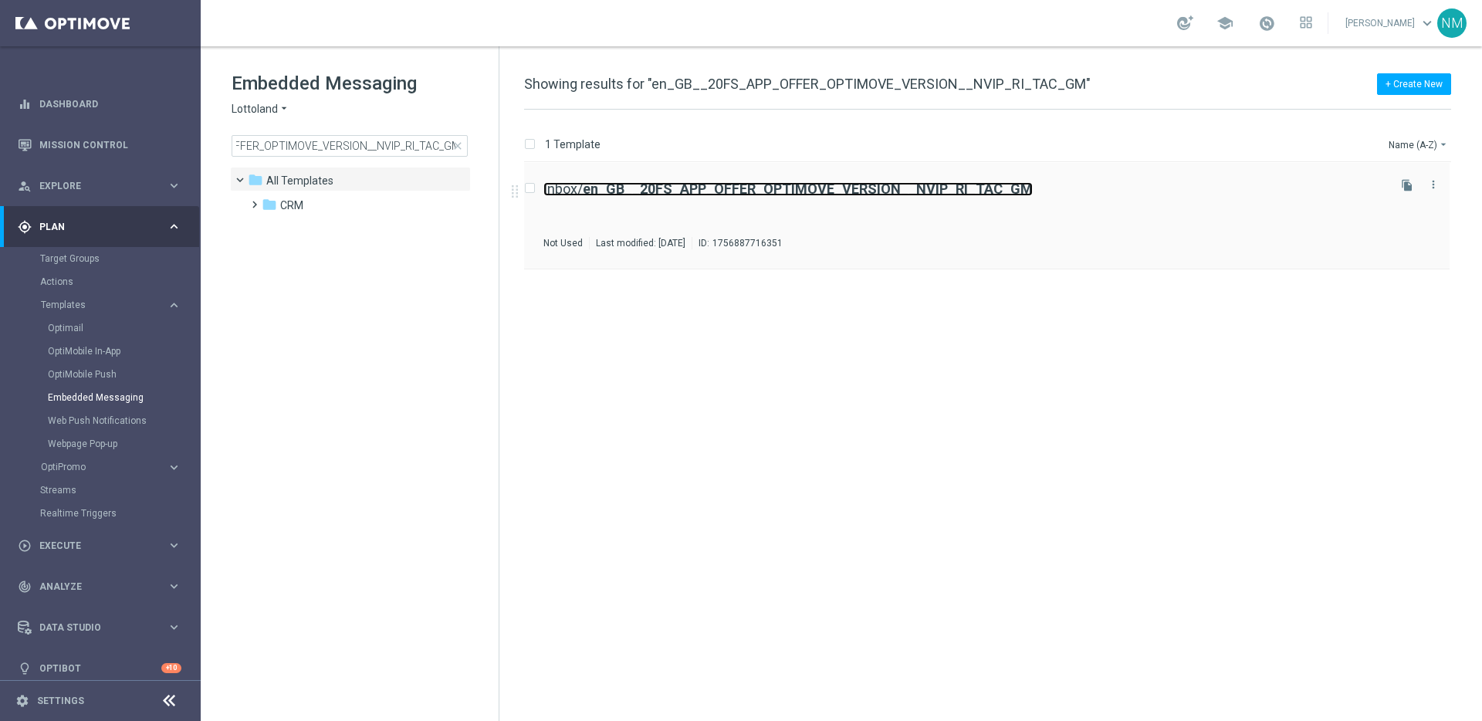
click at [766, 189] on b "en_GB__20FS_APP_OFFER_OPTIMOVE_VERSION__NVIP_RI_TAC_GM" at bounding box center [808, 189] width 450 height 16
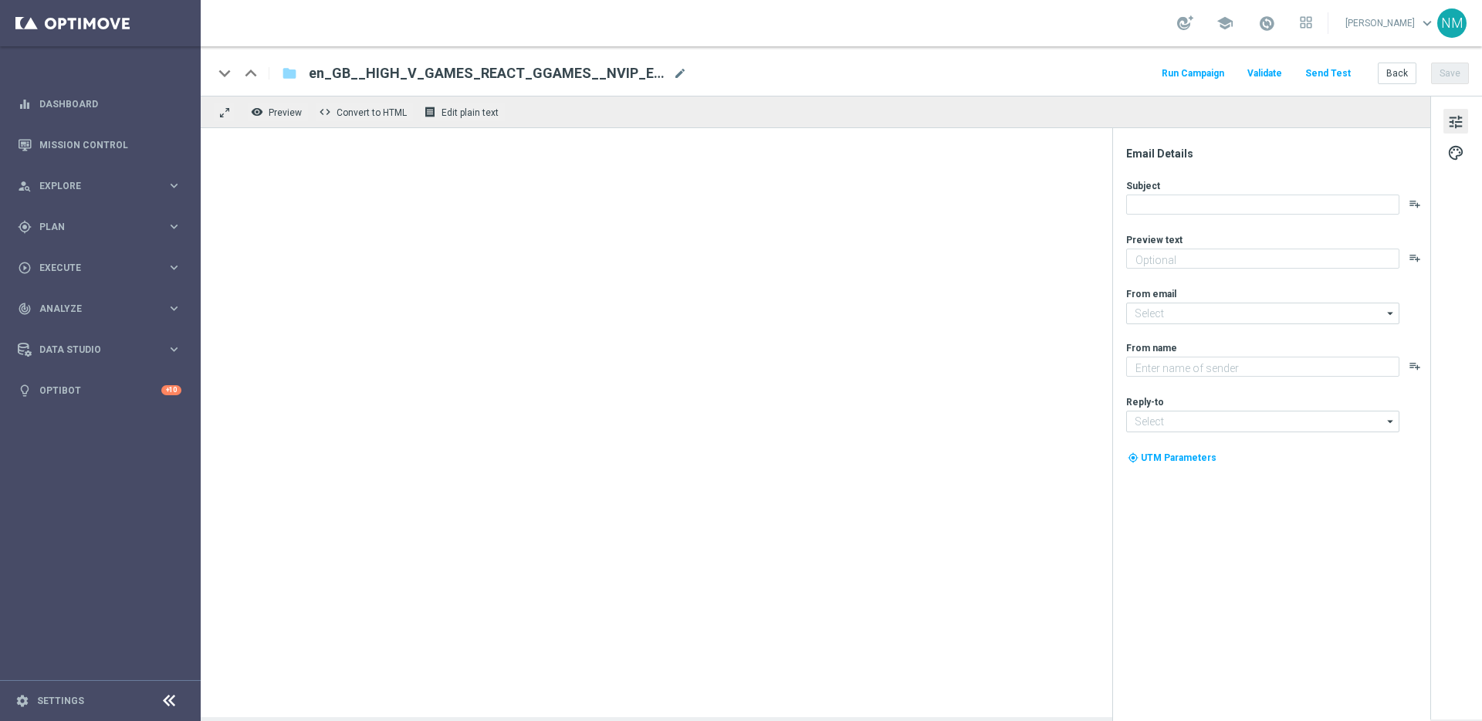
type textarea "This one is on us!"
type input "[EMAIL_ADDRESS][DOMAIN_NAME]"
type textarea "Lottoland"
type input "[EMAIL_ADDRESS][DOMAIN_NAME]"
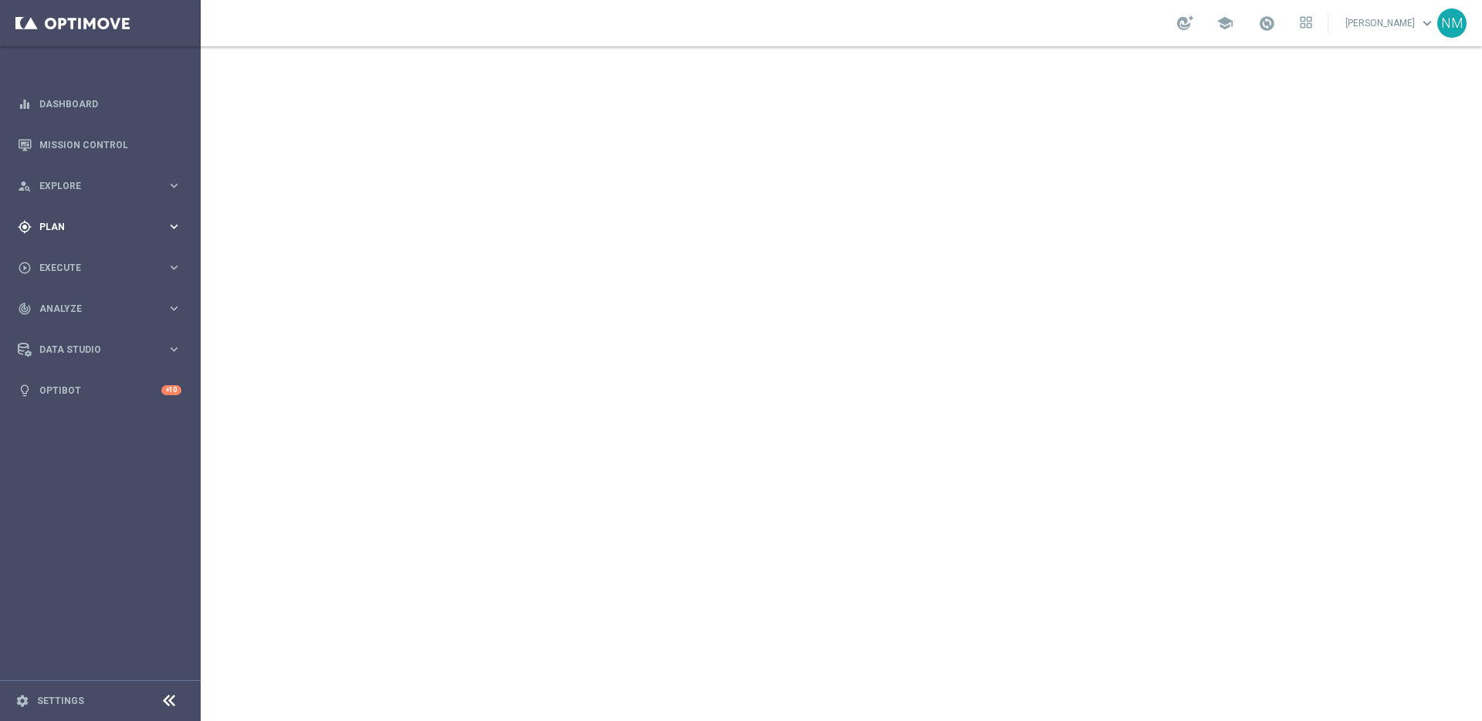
click at [78, 244] on div "gps_fixed Plan keyboard_arrow_right" at bounding box center [99, 226] width 199 height 41
click at [76, 318] on accordion "OptiPromo keyboard_arrow_right Promotions NEW Promotion Settings NEW" at bounding box center [119, 327] width 159 height 23
click at [69, 301] on span "Templates" at bounding box center [96, 304] width 110 height 9
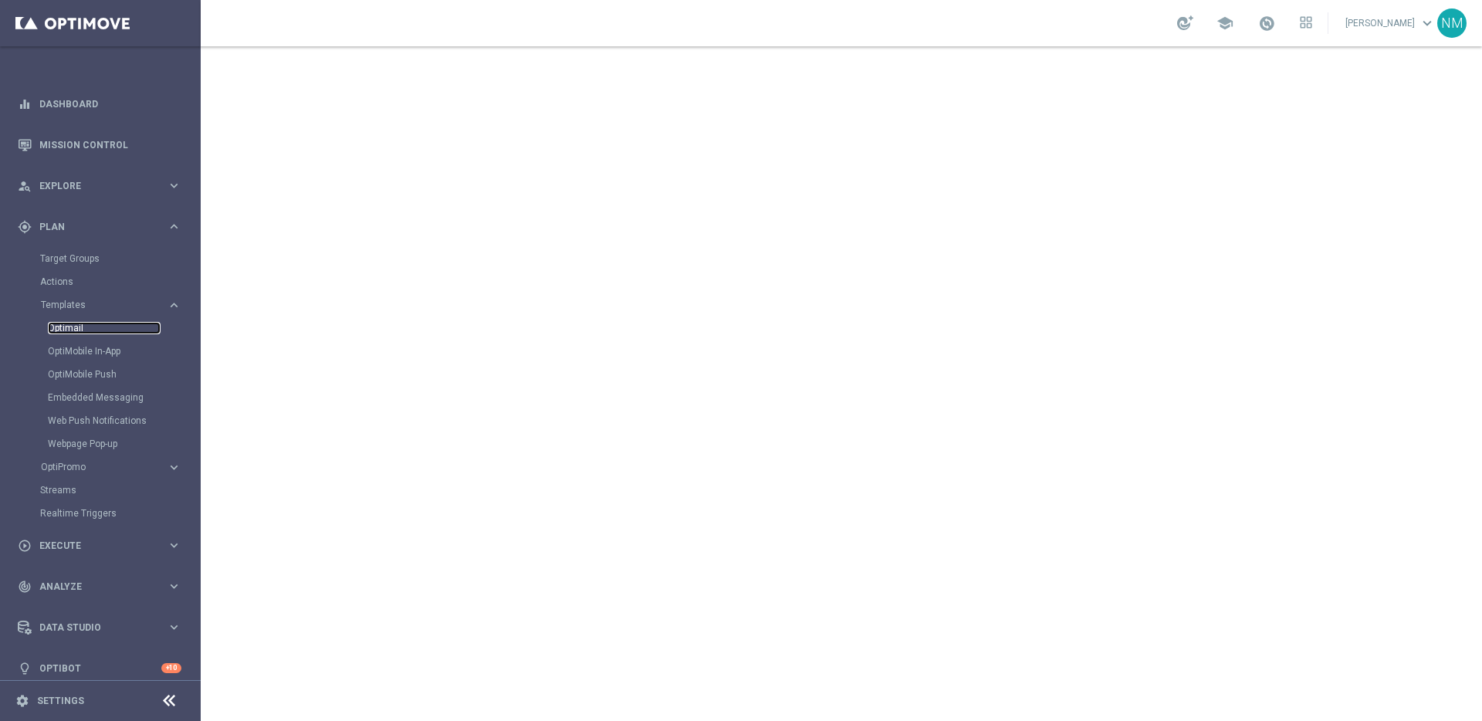
click at [76, 333] on link "Optimail" at bounding box center [104, 328] width 113 height 12
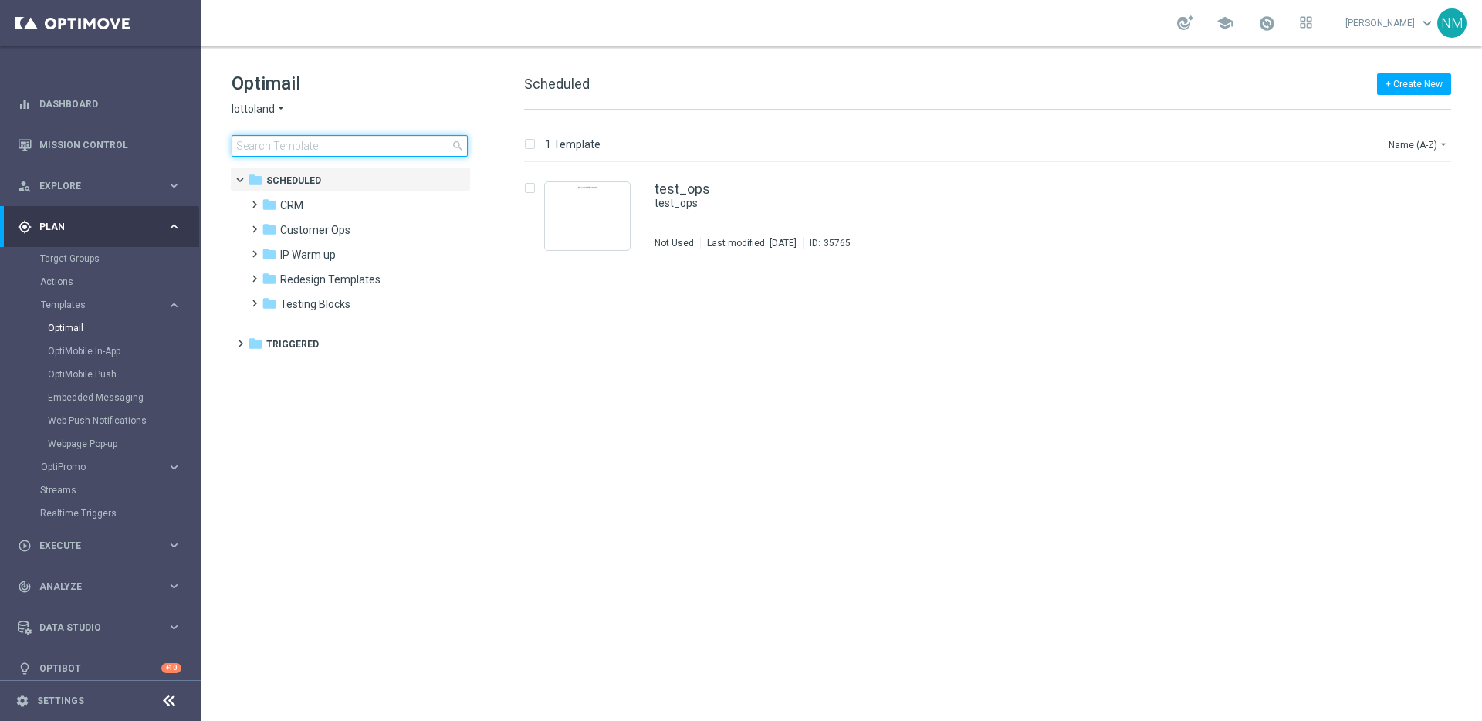
click at [336, 135] on input at bounding box center [350, 146] width 236 height 22
type input "en_GB_ACQ_GOODLIFE_REBRANDED_NVIP_EMA_TAC_GM"
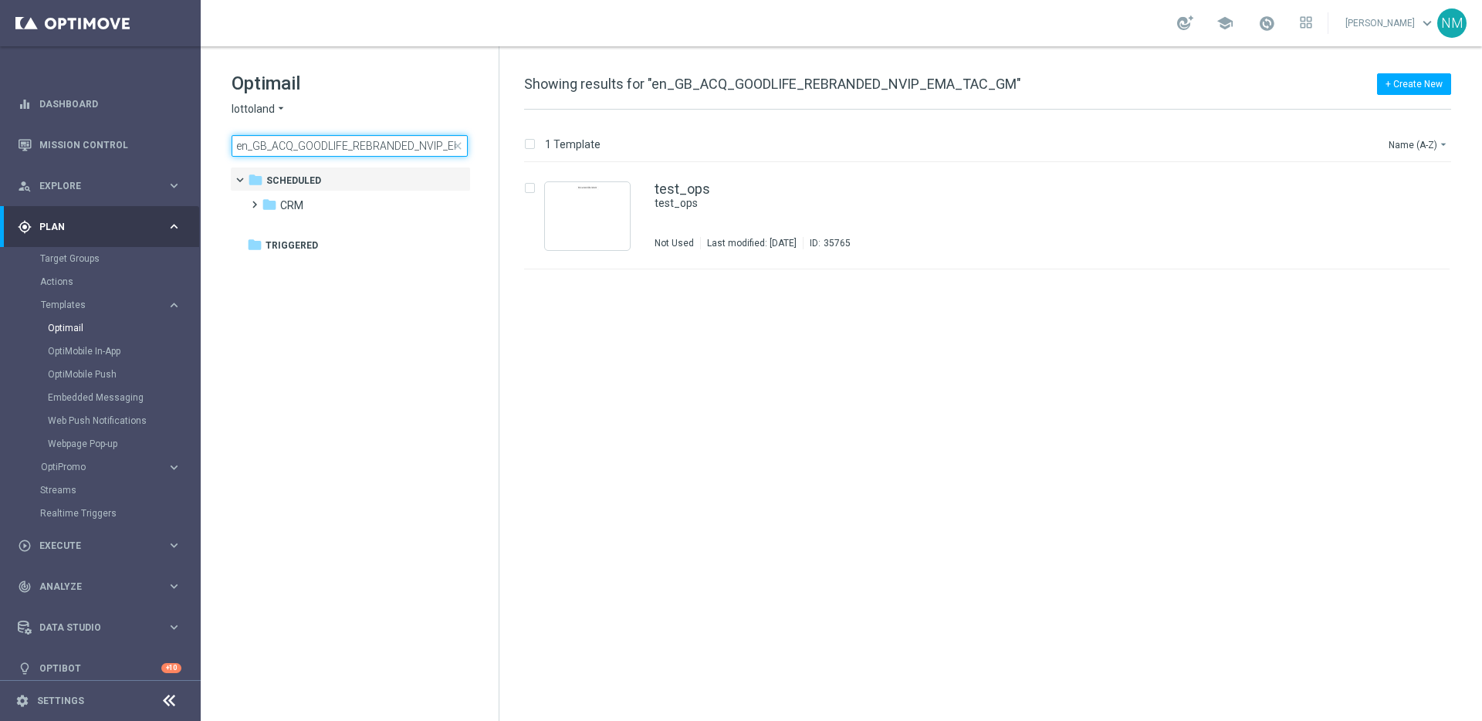
scroll to position [0, 58]
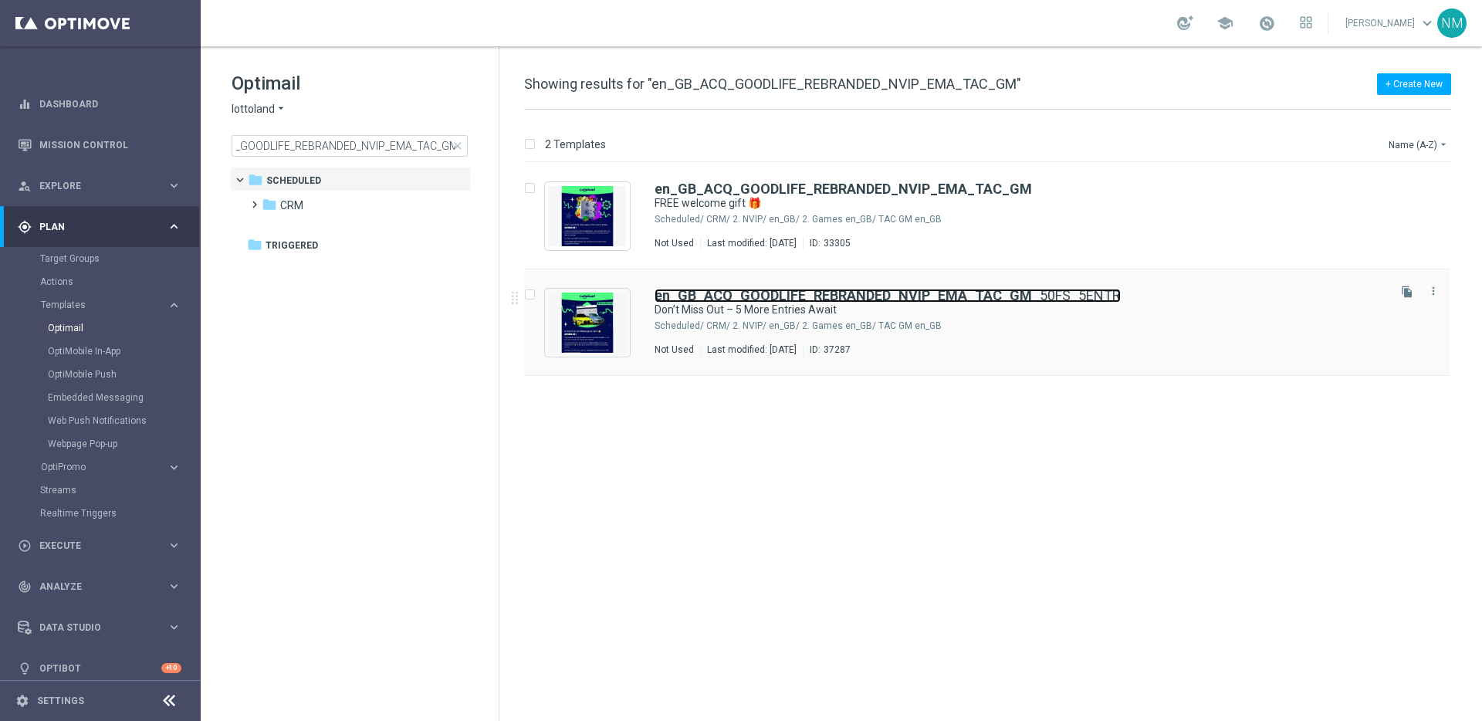
click at [1039, 302] on link "en_GB_ACQ_GOODLIFE_REBRANDED_NVIP_EMA_TAC_GM _50FS_5ENTR" at bounding box center [887, 296] width 466 height 14
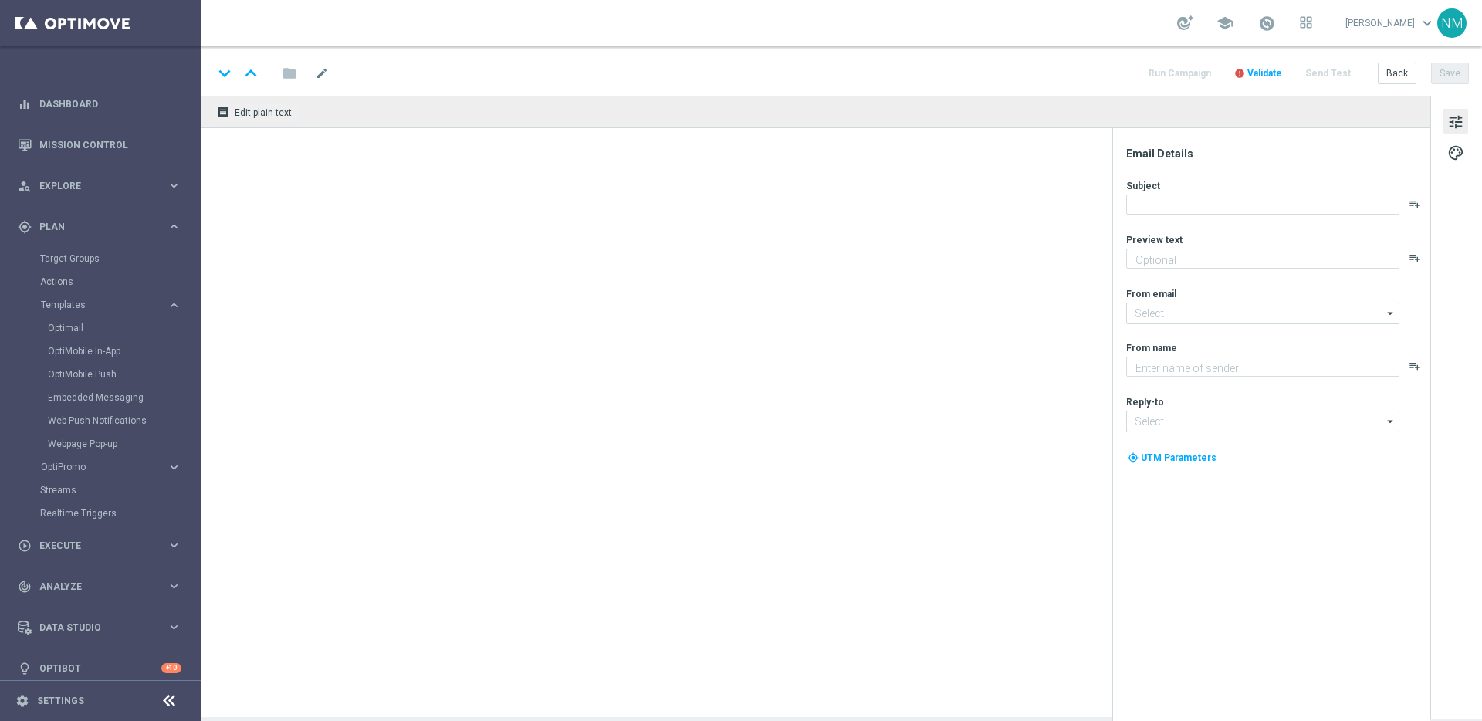
type textarea "Secure your extra entries and get even closer to the major prize"
type input "[EMAIL_ADDRESS][DOMAIN_NAME]"
type textarea "Lottoland"
type input "support@lottoland.co.uk"
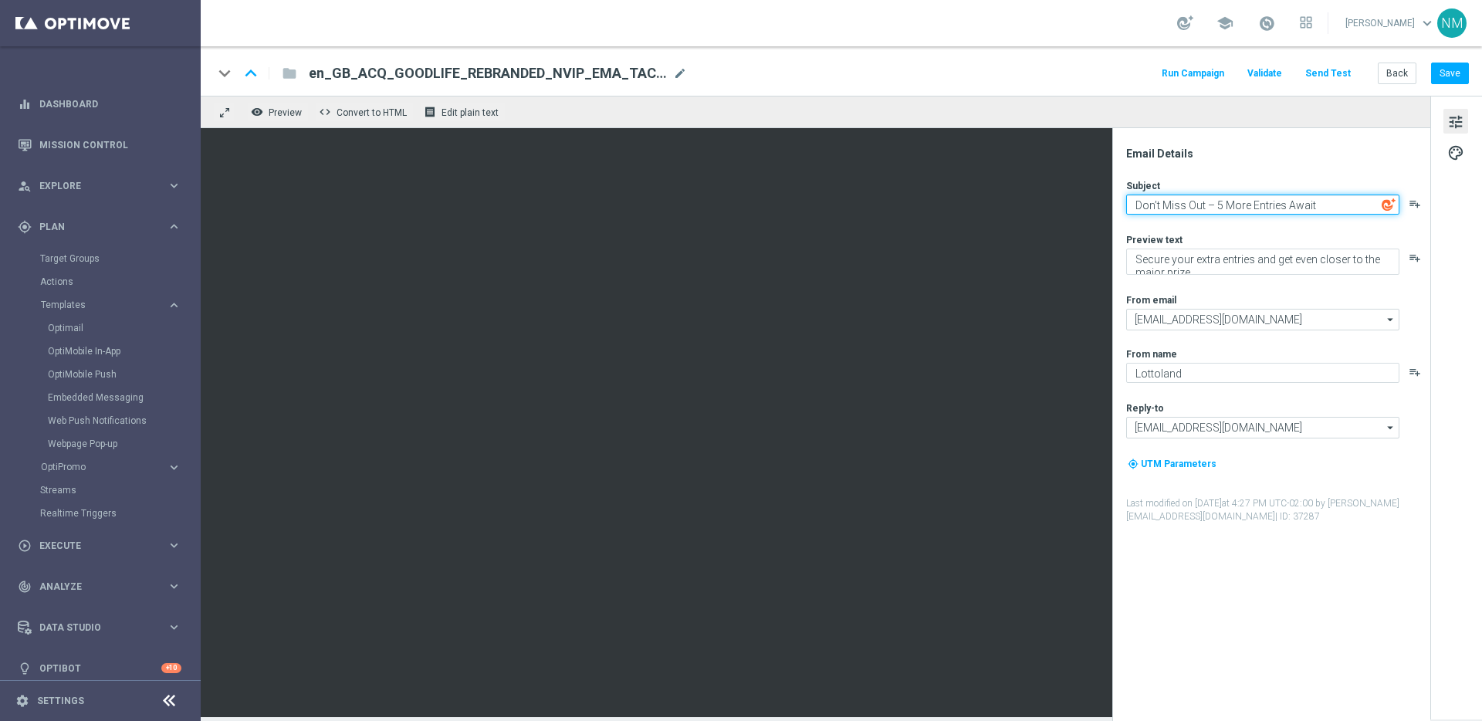
click at [1246, 208] on textarea "Don’t Miss Out – 5 More Entries Await" at bounding box center [1262, 204] width 273 height 20
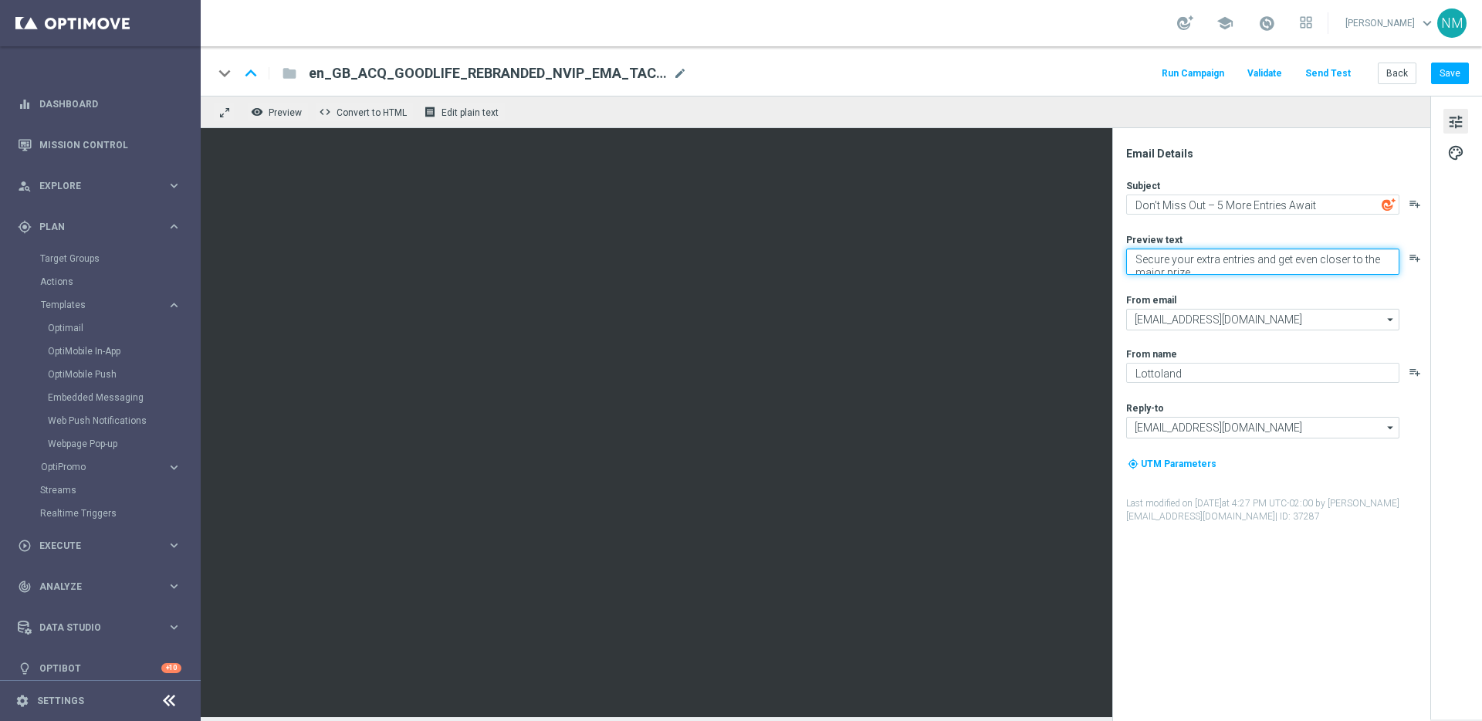
click at [1202, 252] on textarea "Secure your extra entries and get even closer to the major prize" at bounding box center [1262, 262] width 273 height 26
click at [1203, 252] on textarea "Secure your extra entries and get even closer to the major prize" at bounding box center [1262, 262] width 273 height 26
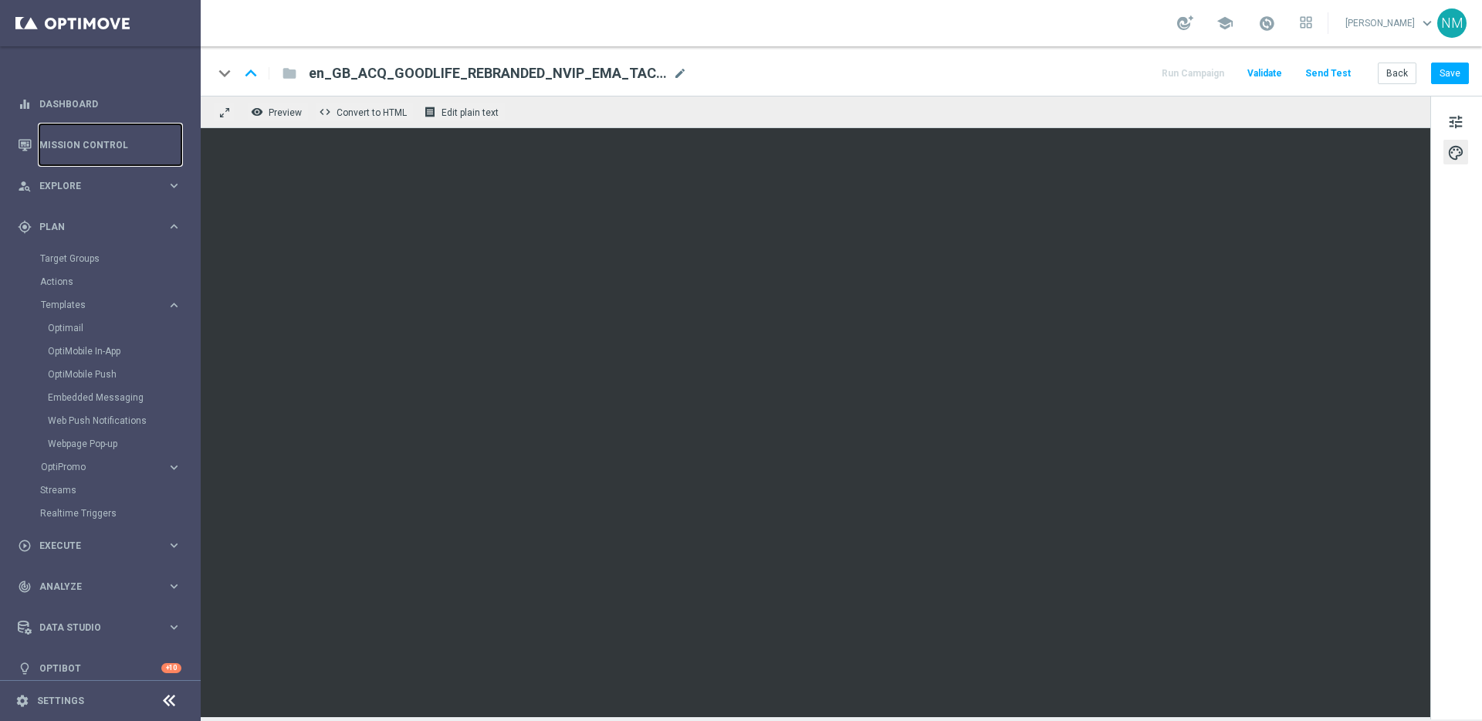
drag, startPoint x: 88, startPoint y: 128, endPoint x: 105, endPoint y: 49, distance: 80.5
click at [87, 129] on link "Mission Control" at bounding box center [110, 144] width 142 height 41
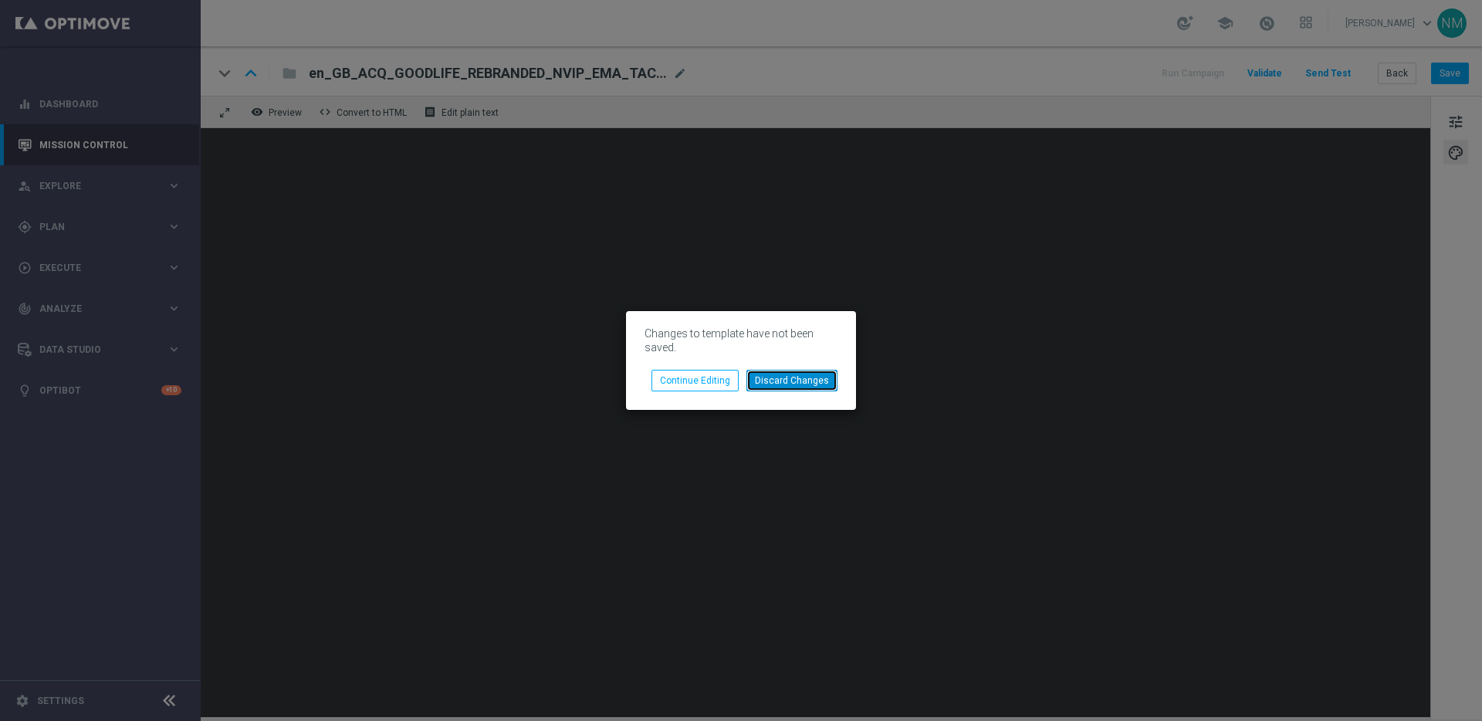
click at [816, 383] on button "Discard Changes" at bounding box center [791, 381] width 91 height 22
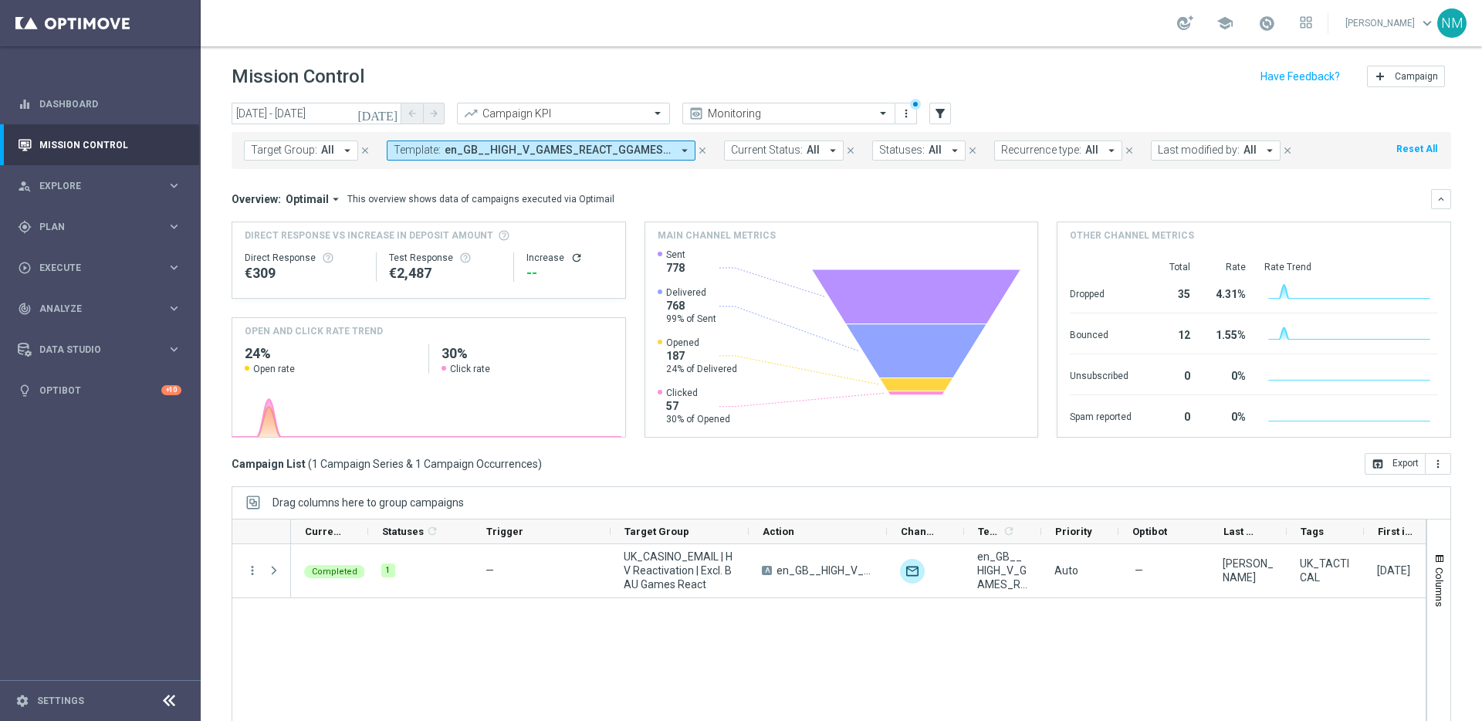
click at [683, 149] on icon "arrow_drop_down" at bounding box center [685, 151] width 14 height 14
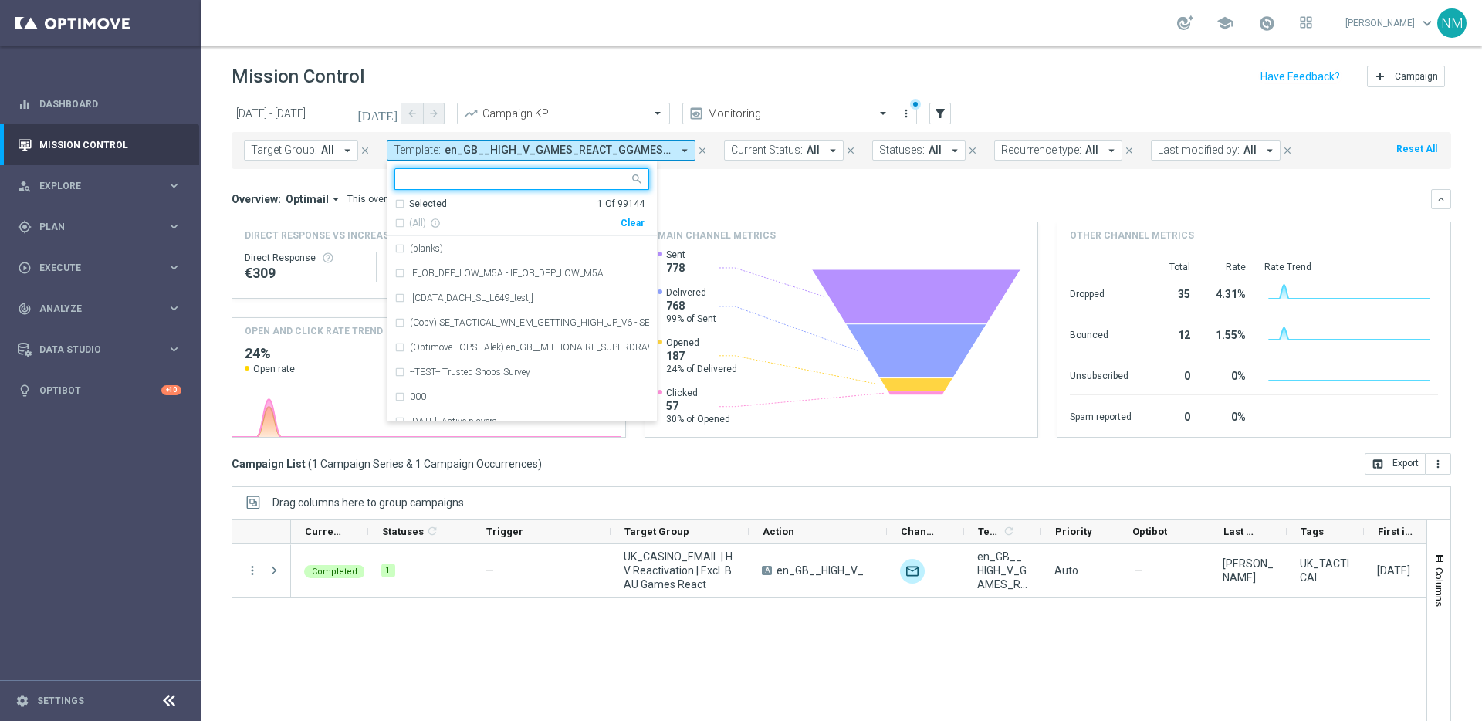
click at [0, 0] on div "Clear" at bounding box center [0, 0] width 0 height 0
click at [569, 180] on input "text" at bounding box center [516, 179] width 226 height 13
paste input "en_GB_ACQ_GOODLIFE_REBRANDED_NVIP_EMA_TAC_GM_50FS_5ENTR"
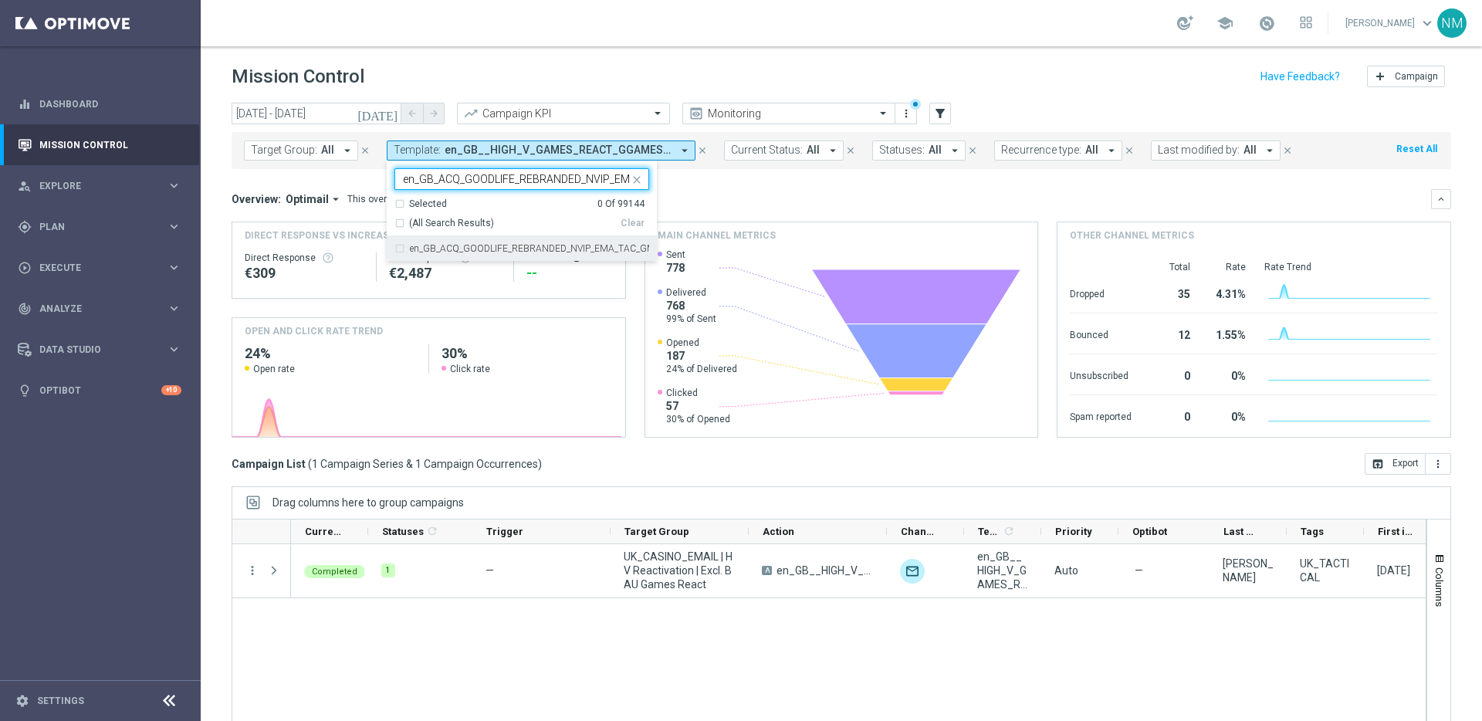
scroll to position [0, 118]
drag, startPoint x: 539, startPoint y: 253, endPoint x: 617, endPoint y: 235, distance: 79.9
click at [538, 253] on div "en_GB_ACQ_GOODLIFE_REBRANDED_NVIP_EMA_TAC_GM_50FS_5ENTR" at bounding box center [521, 248] width 255 height 25
type input "en_GB_ACQ_GOODLIFE_REBRANDED_NVIP_EMA_TAC_GM_50FS_5ENTR"
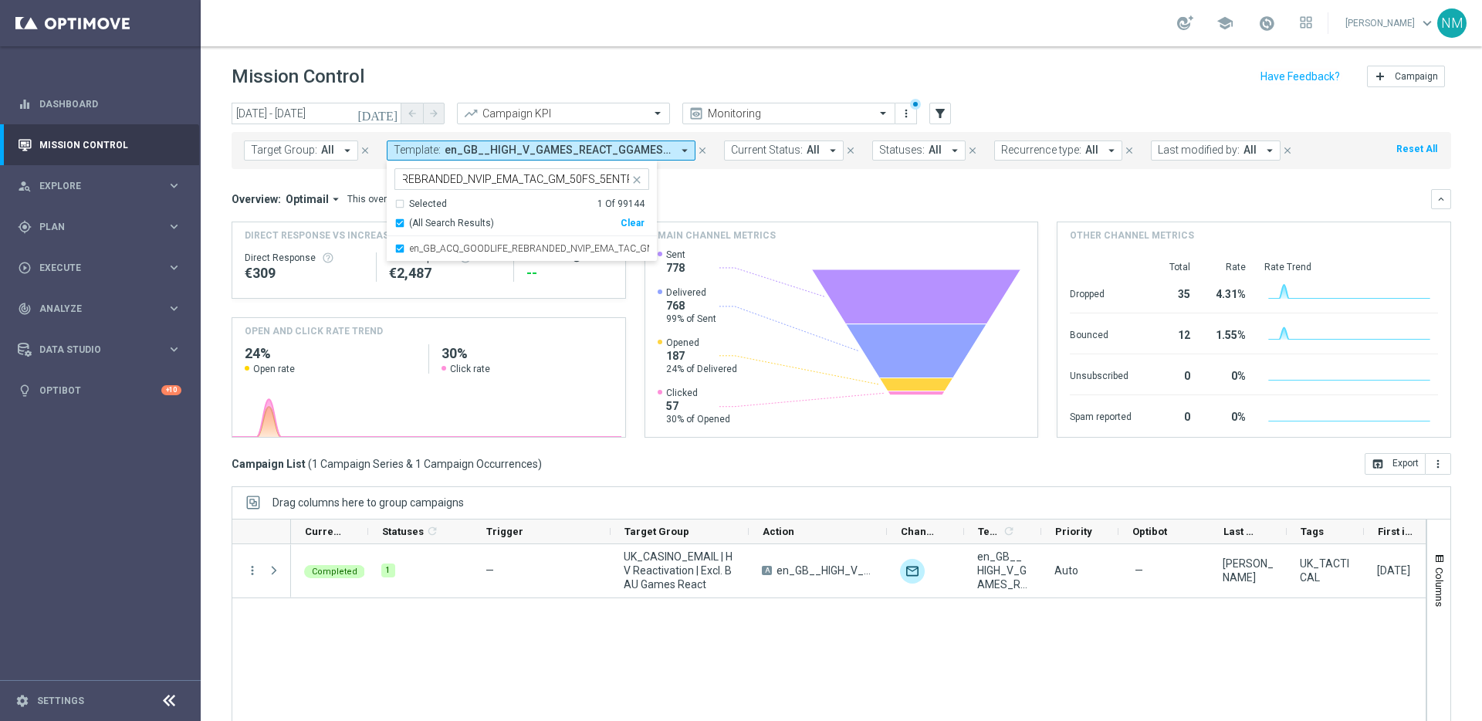
scroll to position [0, 0]
click at [710, 208] on div "Overview: Optimail arrow_drop_down This overview shows data of campaigns execut…" at bounding box center [841, 199] width 1219 height 20
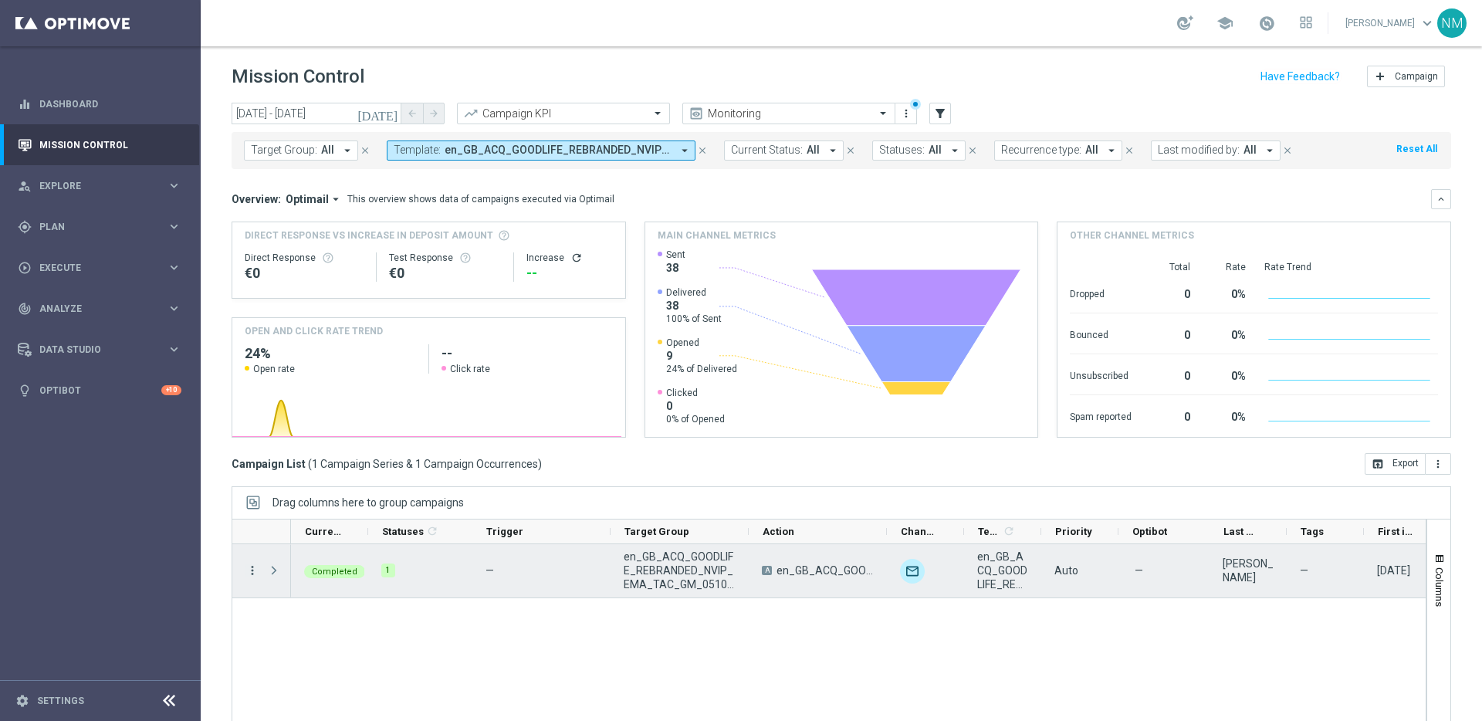
click at [254, 567] on icon "more_vert" at bounding box center [252, 570] width 14 height 14
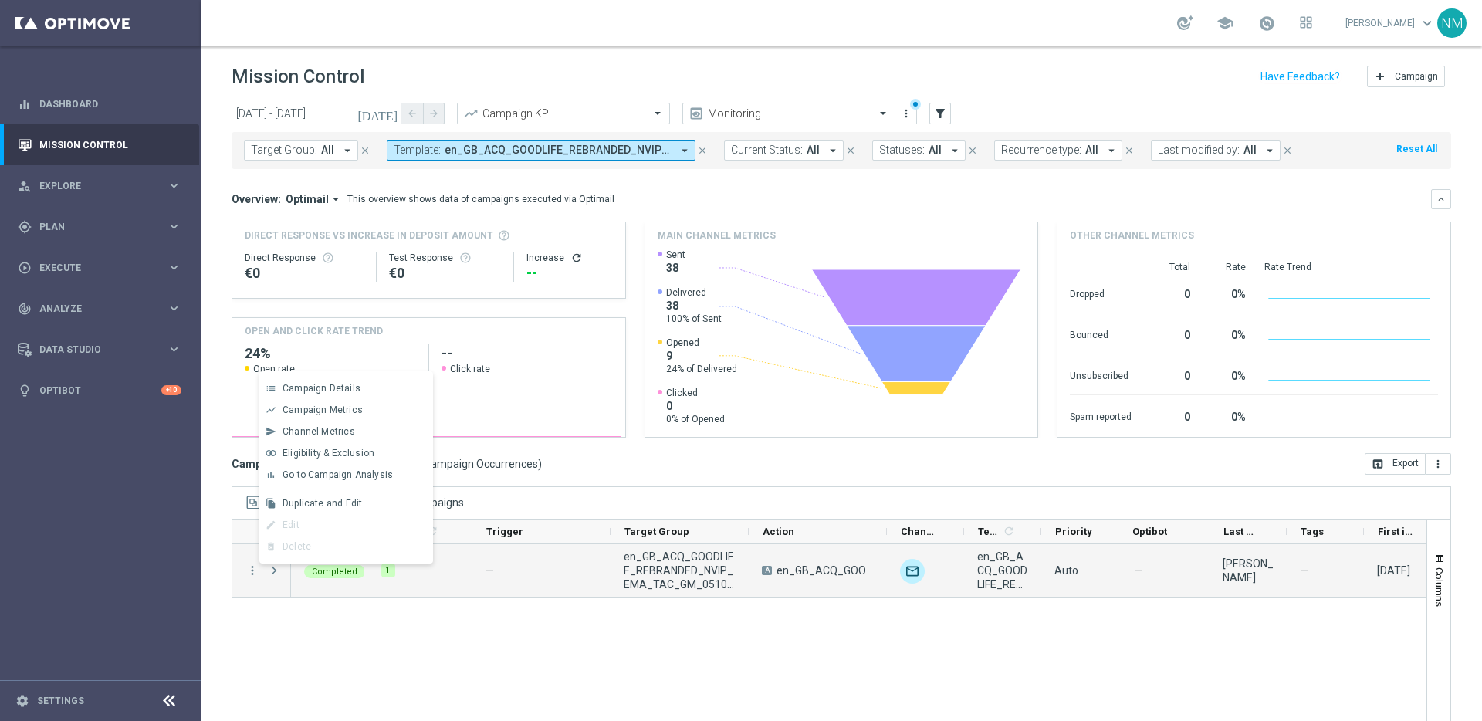
click at [514, 634] on div "Completed 1 — en_GB_ACQ_GOODLIFE_REBRANDED_NVIP_EMA_TAC_GM_051025 A en_GB_ACQ_G…" at bounding box center [858, 649] width 1135 height 211
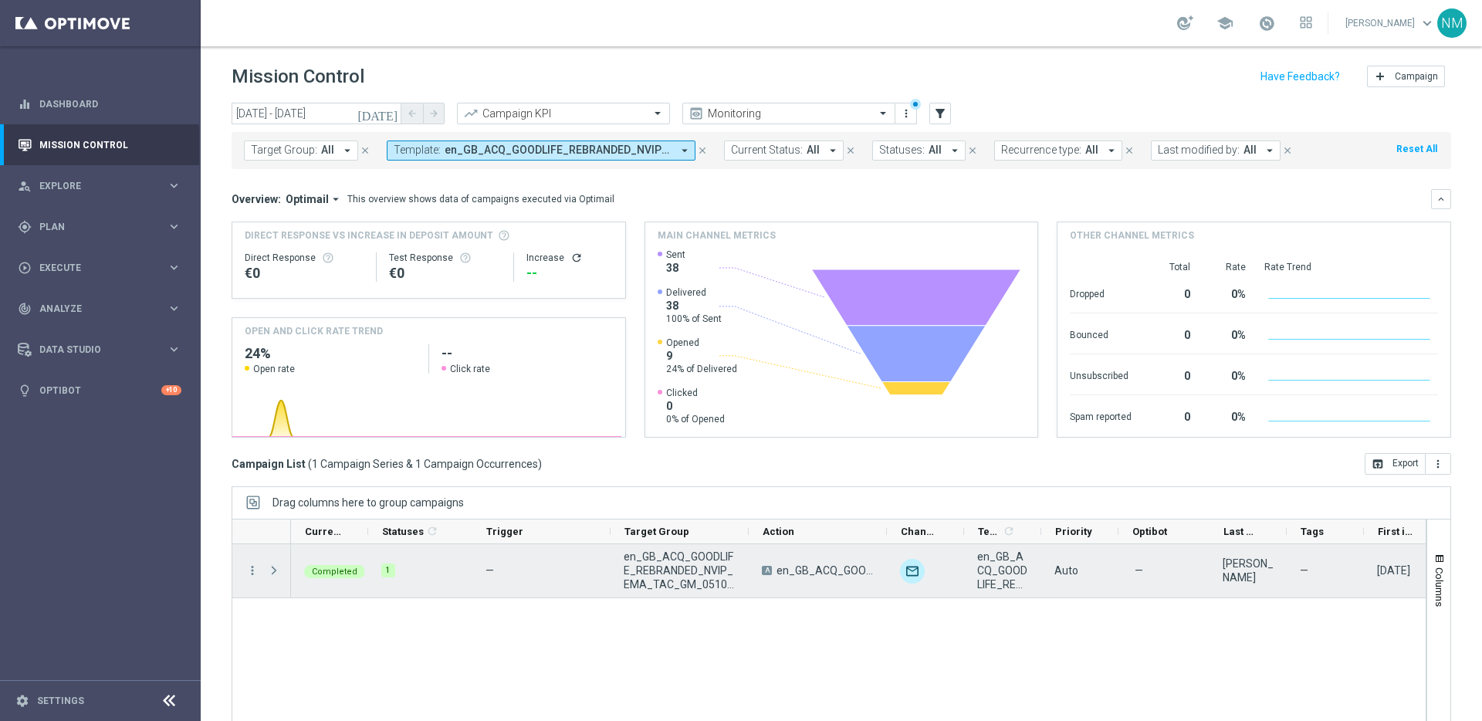
click at [274, 569] on span "Press SPACE to select this row." at bounding box center [274, 570] width 14 height 12
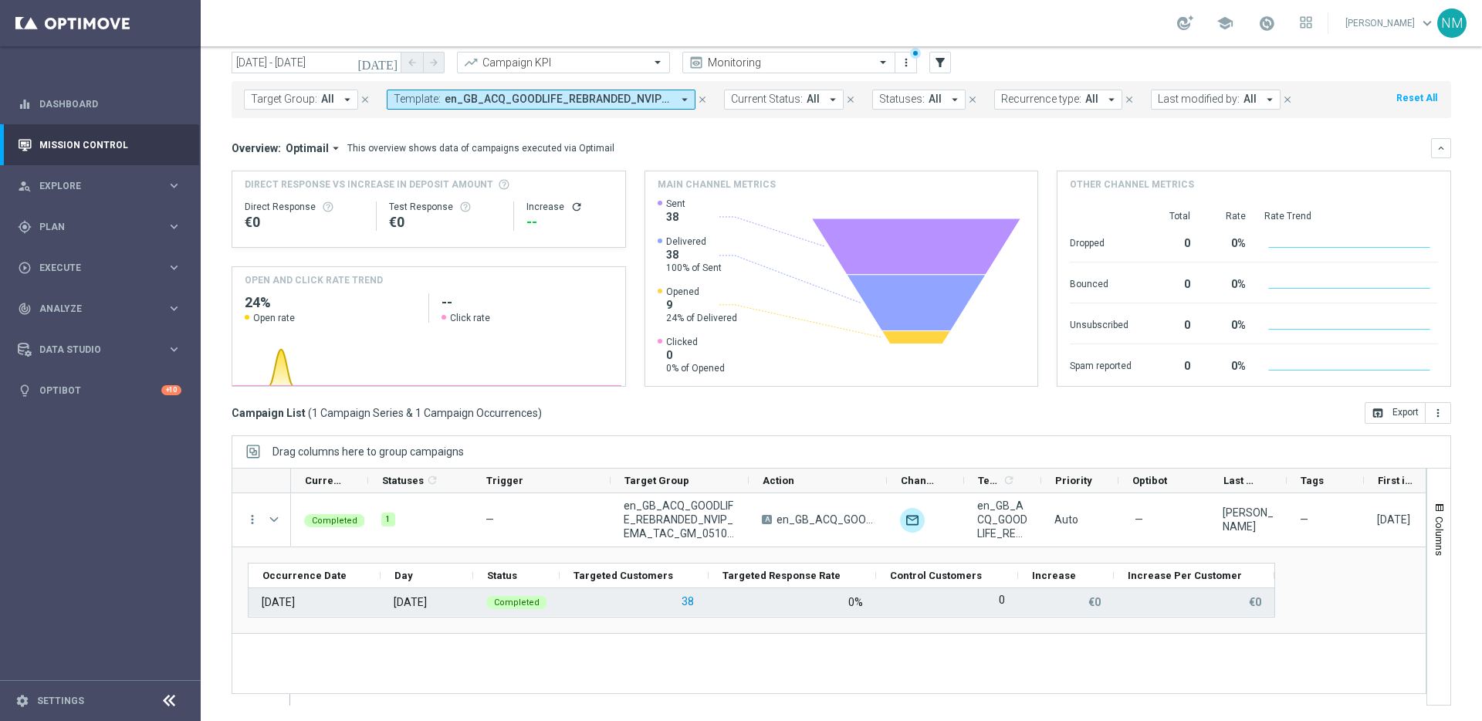
click at [687, 594] on button "38" at bounding box center [687, 601] width 15 height 19
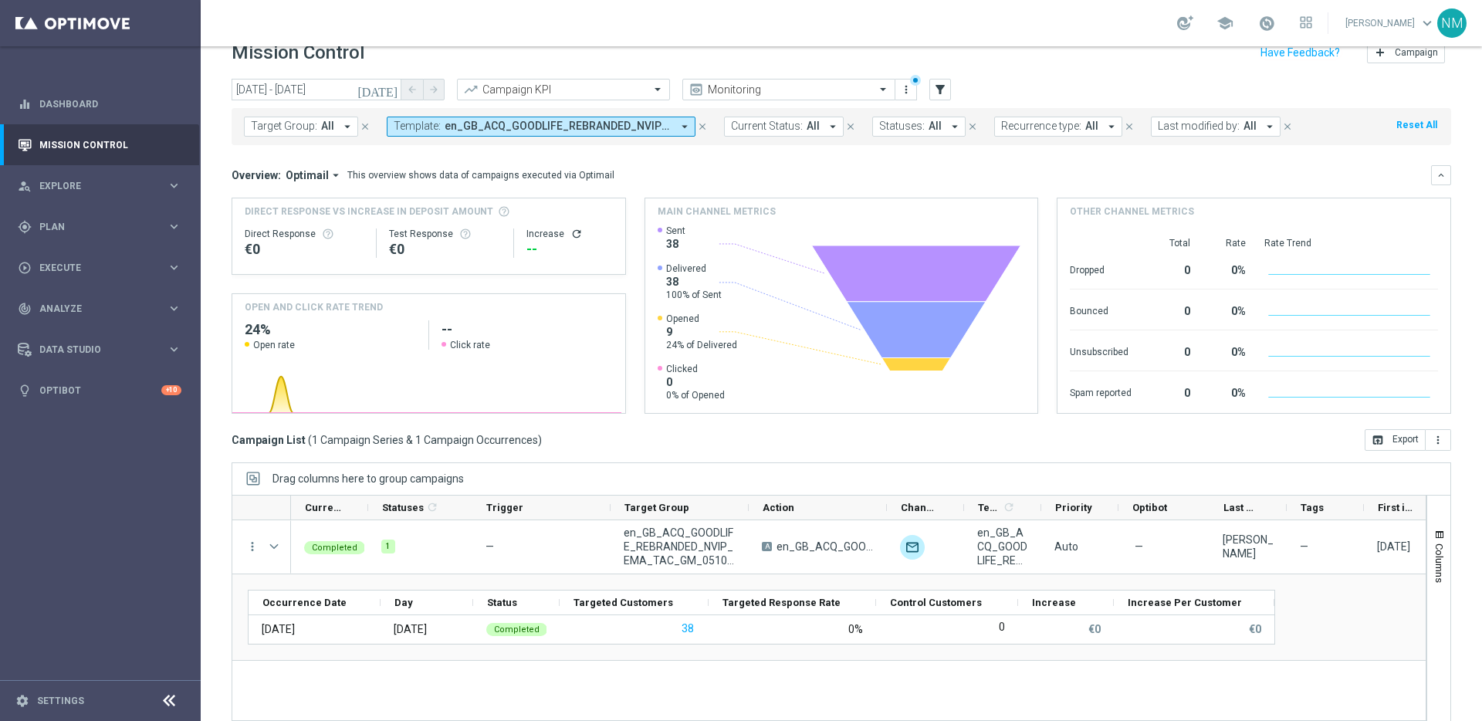
scroll to position [24, 0]
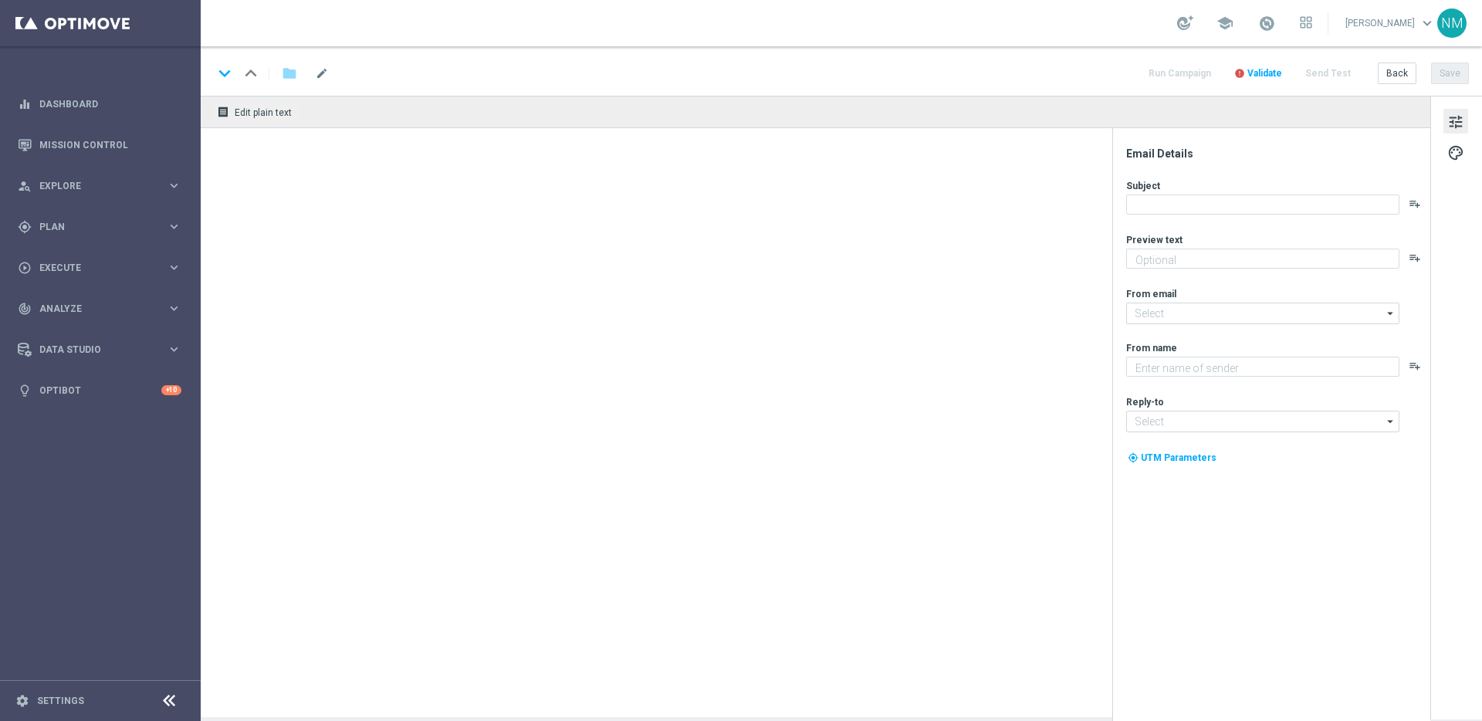
type textarea "We miss you, they're on us."
type textarea "Lottoland"
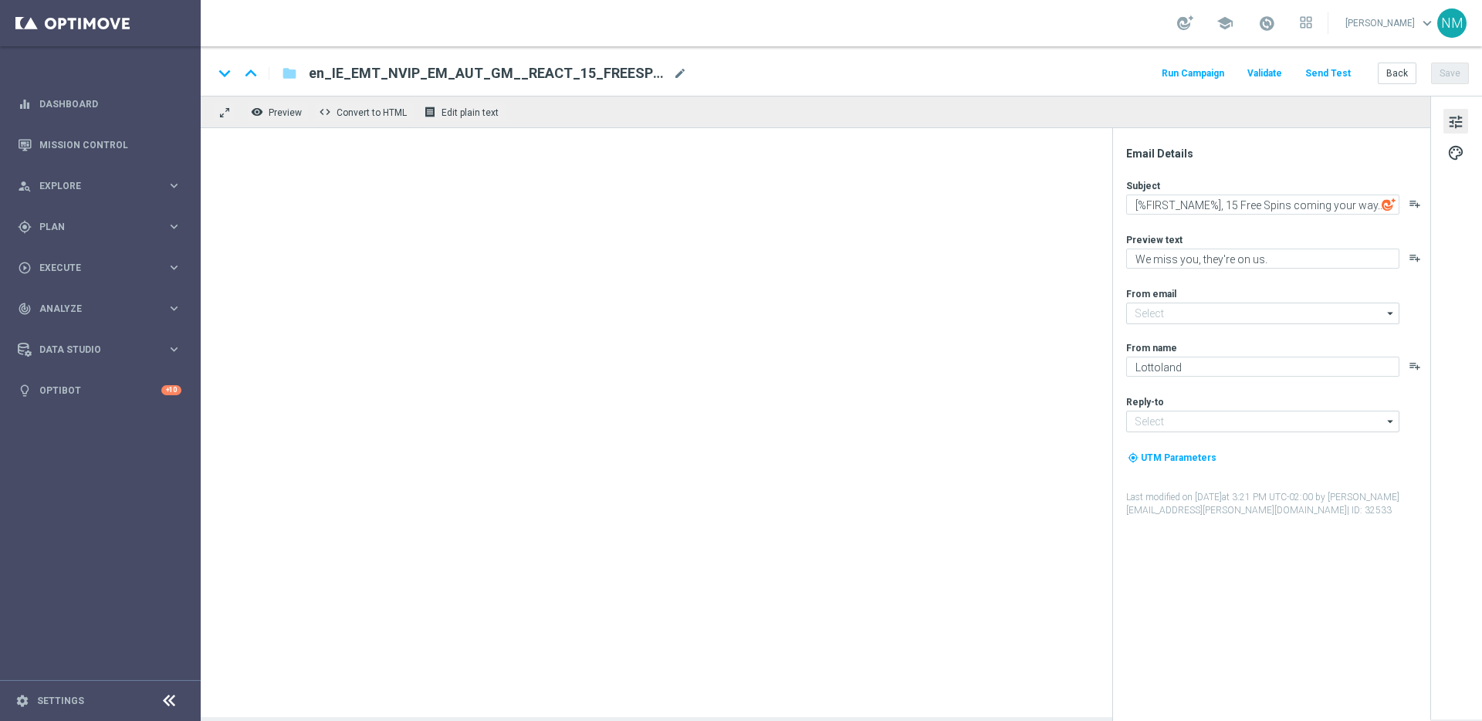
type input "[EMAIL_ADDRESS][DOMAIN_NAME]"
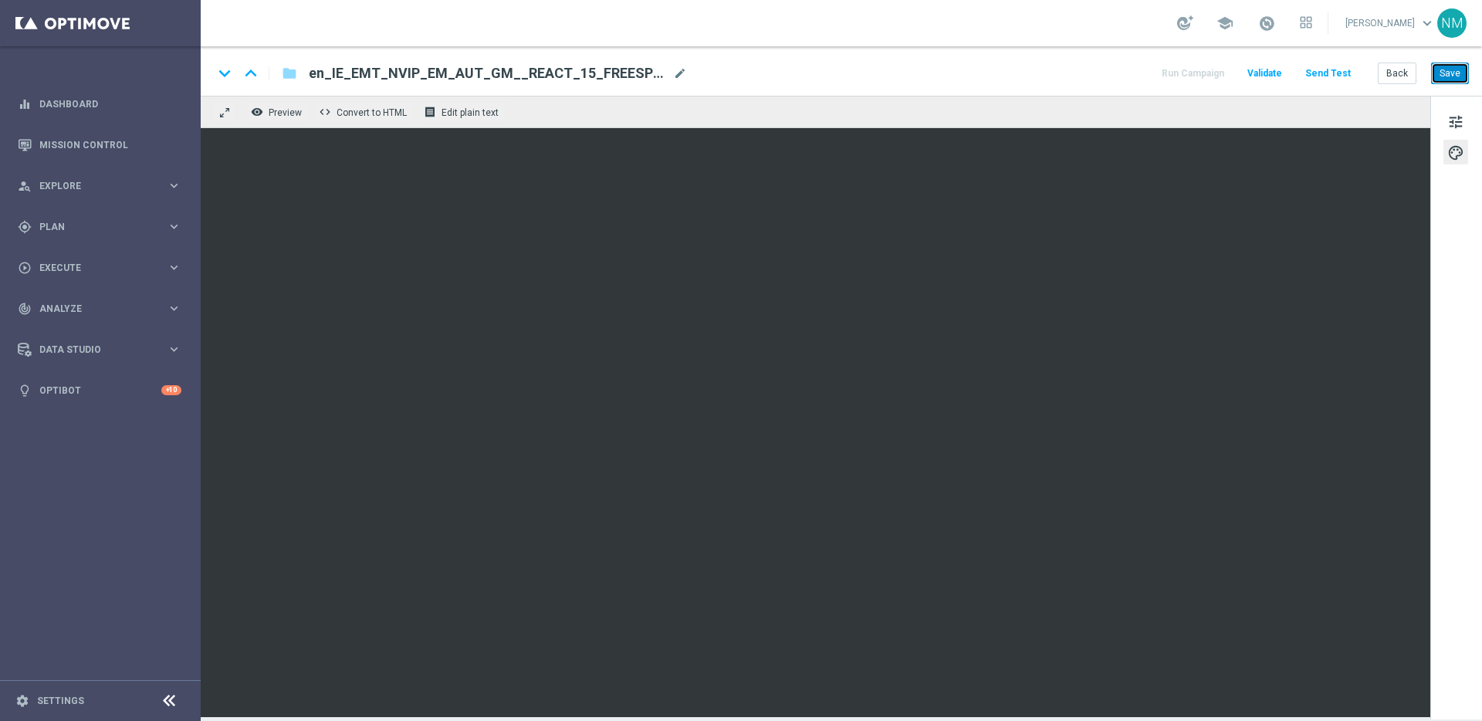
click at [1445, 73] on button "Save" at bounding box center [1450, 74] width 38 height 22
click at [1456, 125] on span "tune" at bounding box center [1455, 122] width 17 height 20
click at [1442, 73] on button "Save" at bounding box center [1450, 74] width 38 height 22
click at [1464, 73] on button "Save" at bounding box center [1450, 74] width 38 height 22
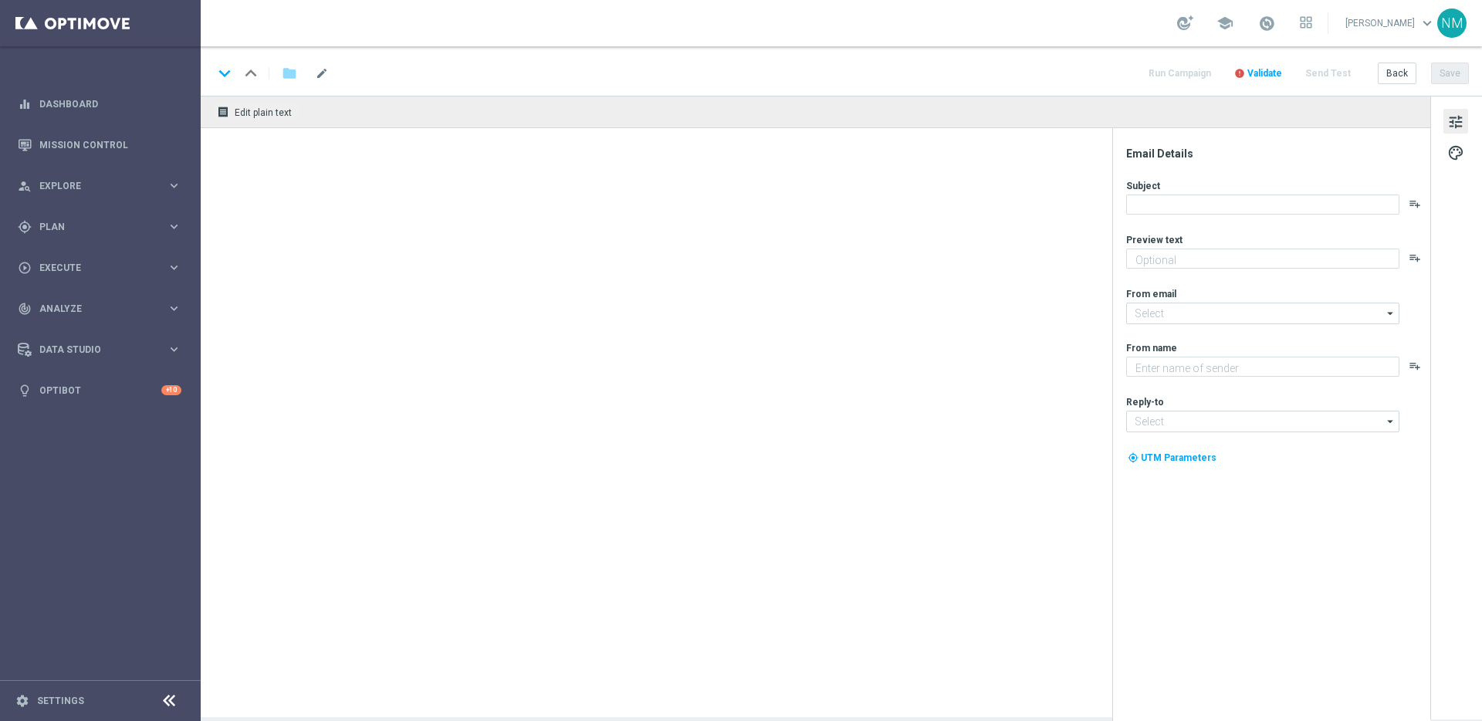
type textarea "We miss you, they're on us."
type input "[EMAIL_ADDRESS][DOMAIN_NAME]"
type textarea "Lottoland"
type input "[EMAIL_ADDRESS][DOMAIN_NAME]"
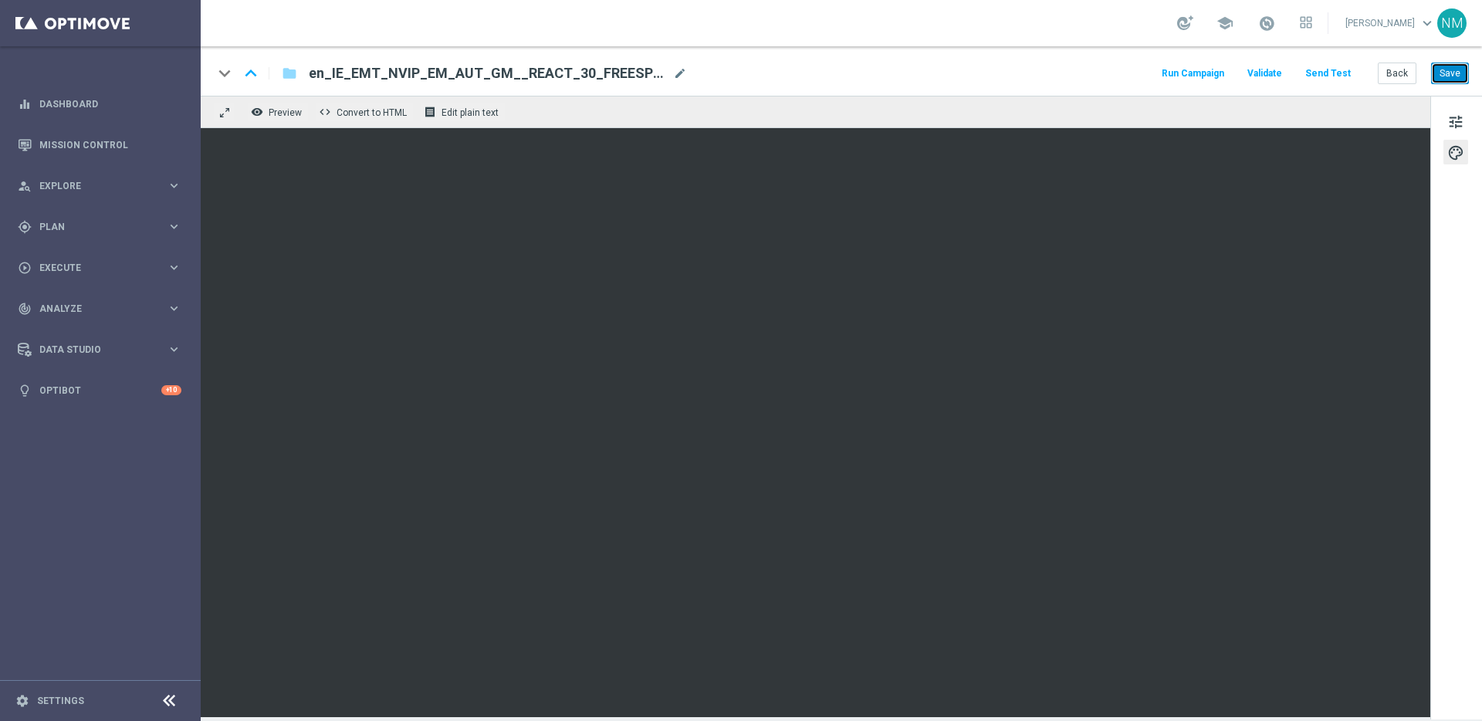
click at [1463, 73] on button "Save" at bounding box center [1450, 74] width 38 height 22
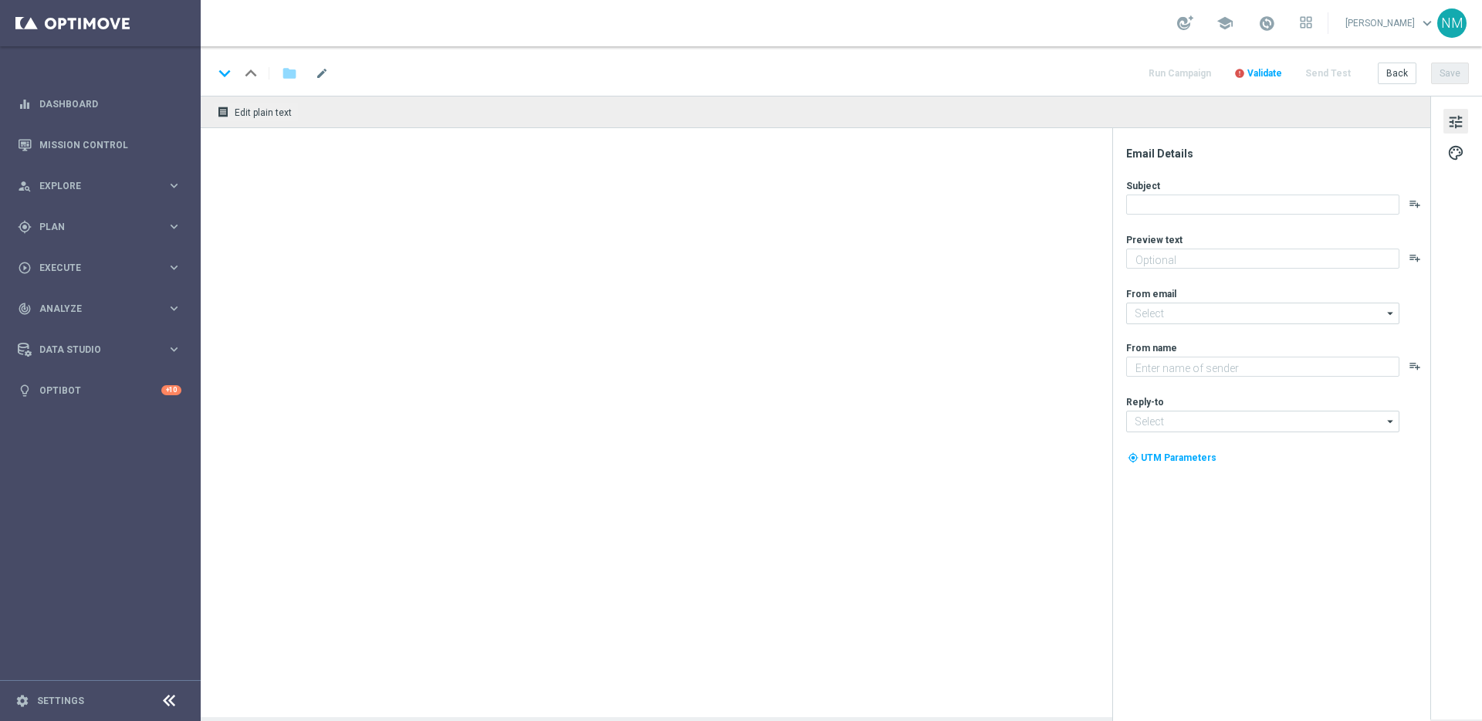
type textarea "Been a while. We miss you."
type input "[EMAIL_ADDRESS][DOMAIN_NAME]"
type textarea "Lottoland"
type input "support@lottoland.ie"
type textarea "We miss you, they're on us."
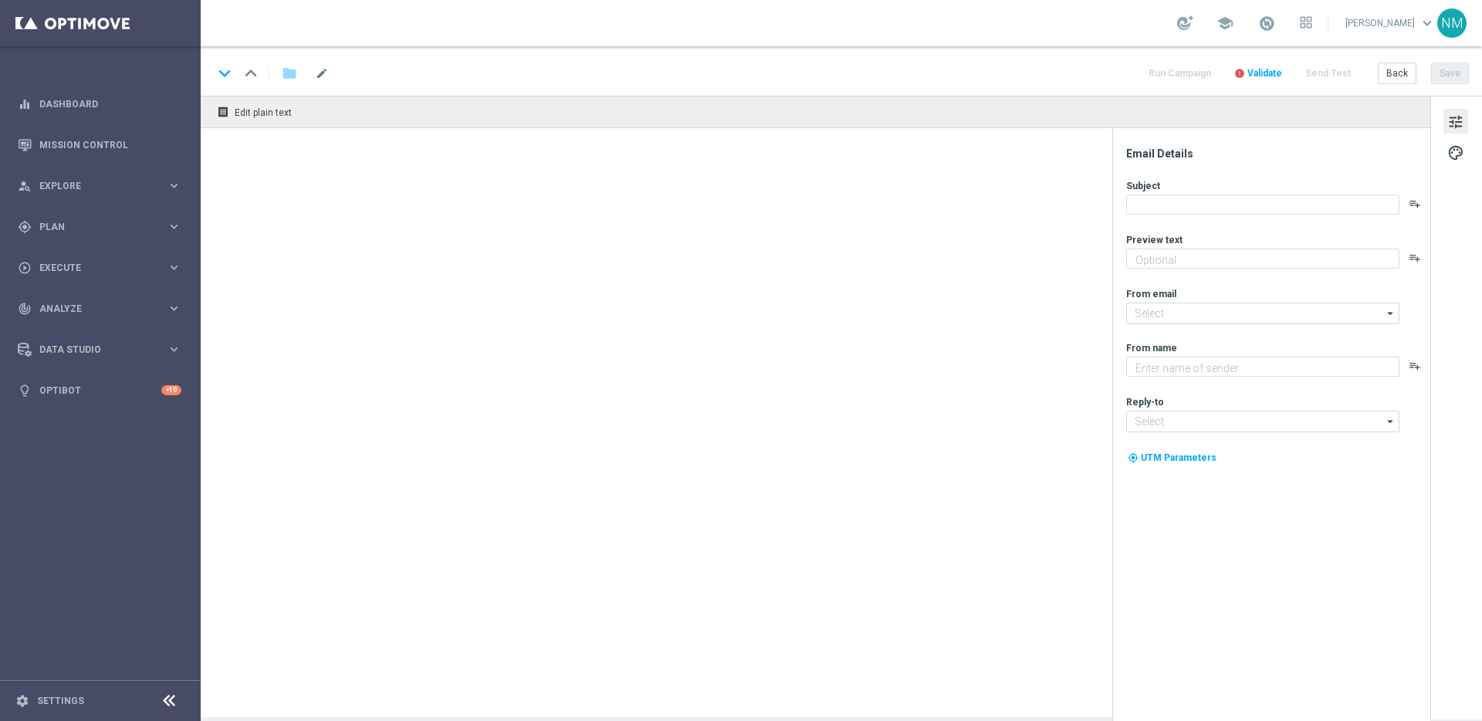
type textarea "Lottoland"
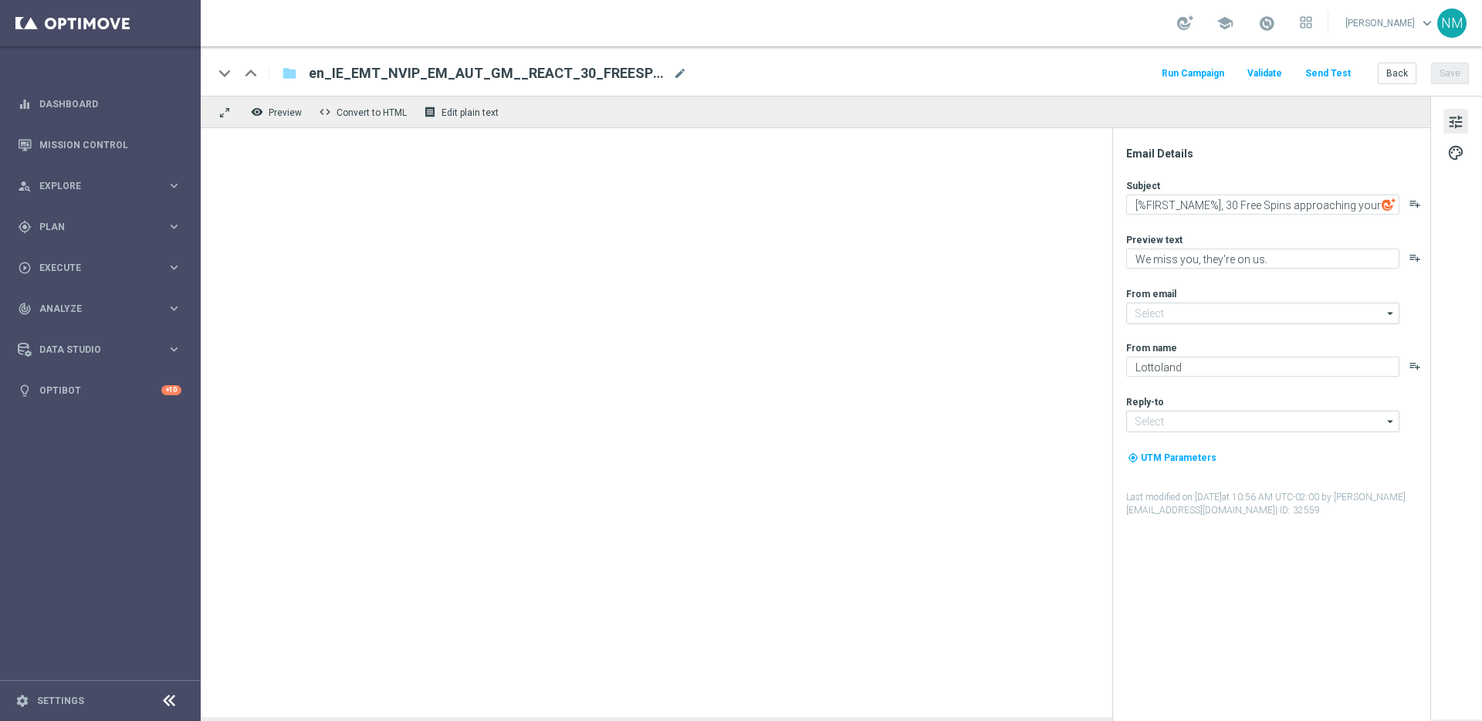
type input "[EMAIL_ADDRESS][DOMAIN_NAME]"
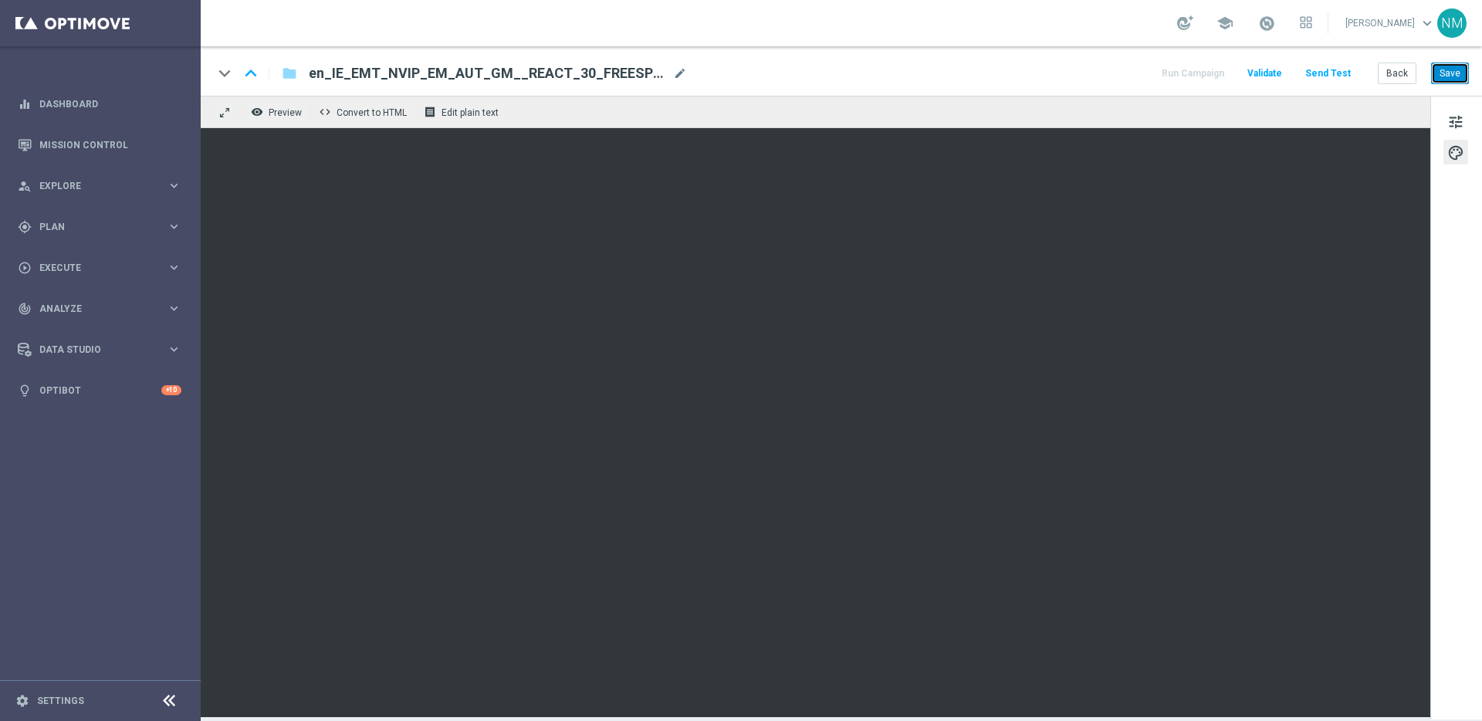
click at [1446, 77] on button "Save" at bounding box center [1450, 74] width 38 height 22
click at [1445, 74] on button "Save" at bounding box center [1450, 74] width 38 height 22
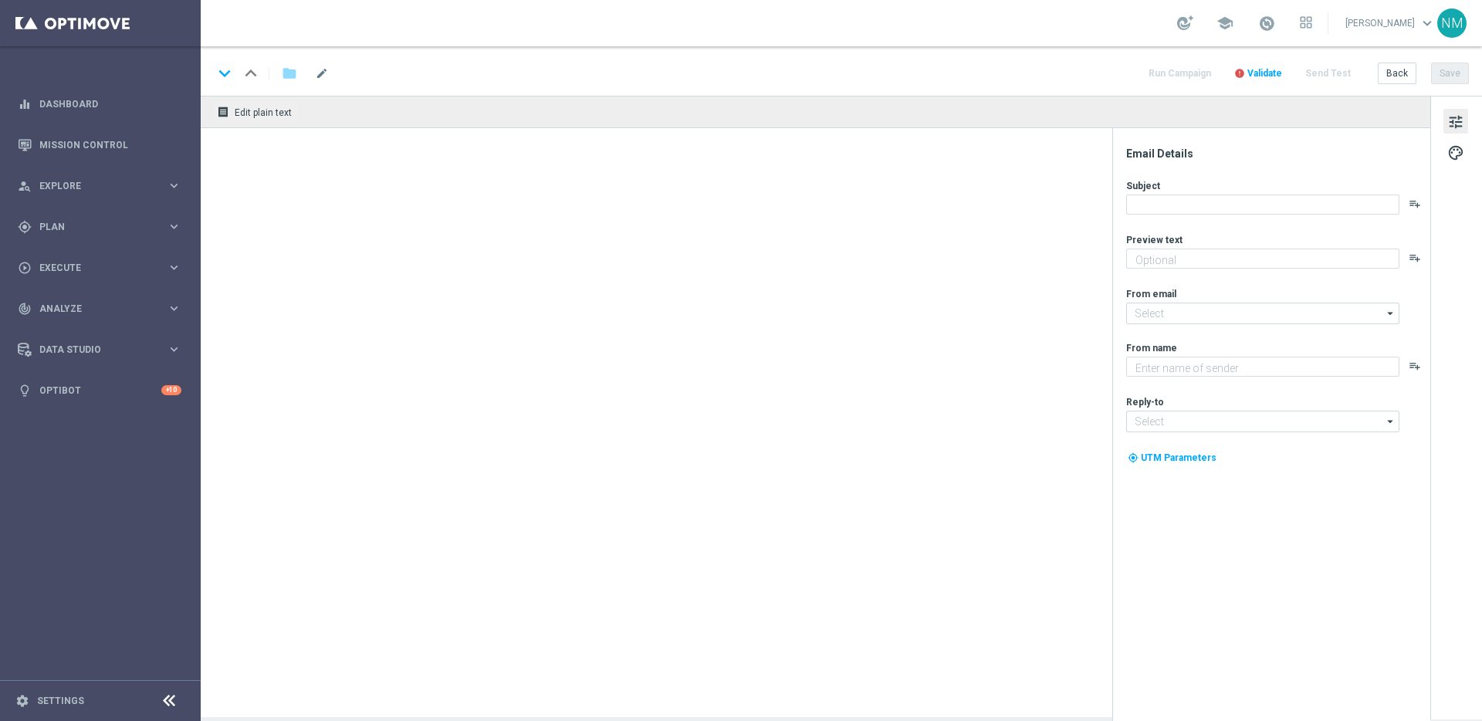
type textarea "Been a while. We miss you."
type input "[EMAIL_ADDRESS][DOMAIN_NAME]"
type textarea "Lottoland"
type input "[EMAIL_ADDRESS][DOMAIN_NAME]"
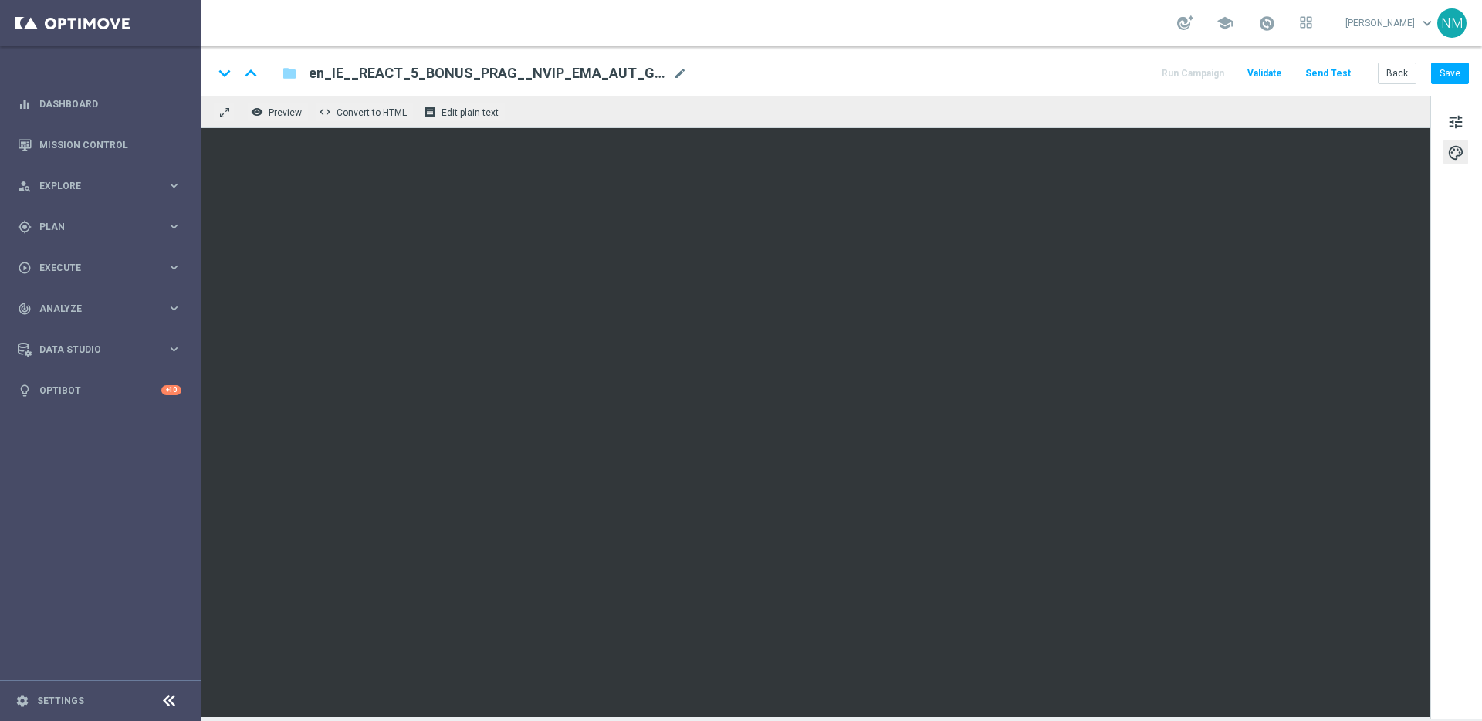
click at [1466, 85] on div "keyboard_arrow_down keyboard_arrow_up folder en_IE__REACT_5_BONUS_PRAG__NVIP_EM…" at bounding box center [841, 70] width 1281 height 49
click at [1459, 79] on button "Save" at bounding box center [1450, 74] width 38 height 22
click at [1458, 69] on button "Save" at bounding box center [1450, 74] width 38 height 22
